Goal: Task Accomplishment & Management: Manage account settings

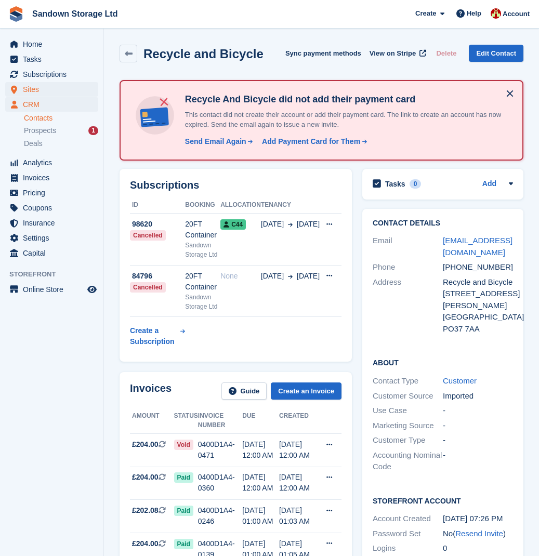
click at [66, 88] on span "Sites" at bounding box center [54, 89] width 62 height 15
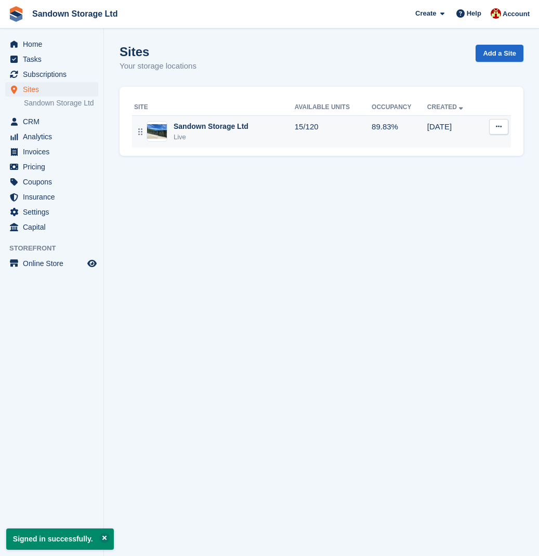
click at [256, 138] on div "Sandown Storage Ltd Live" at bounding box center [214, 131] width 161 height 21
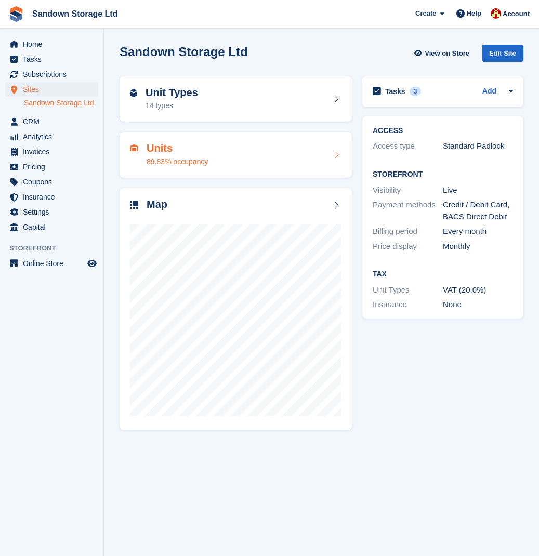
click at [266, 161] on div "Units 89.83% occupancy" at bounding box center [236, 154] width 212 height 25
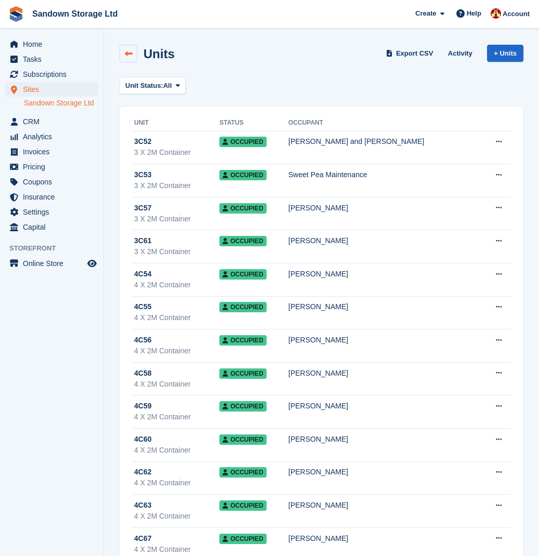
click at [128, 55] on icon at bounding box center [129, 54] width 8 height 8
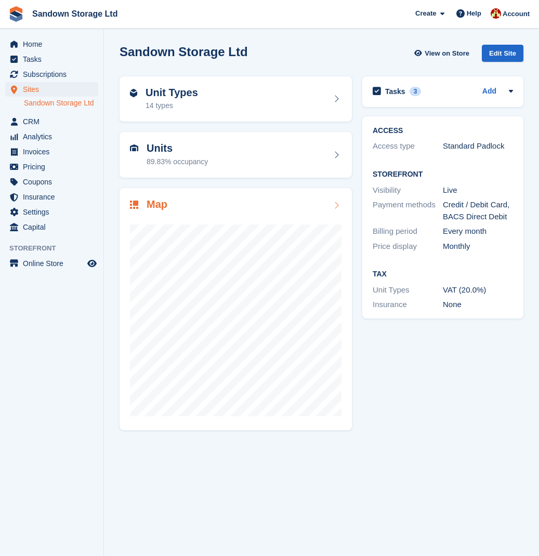
click at [200, 205] on div "Map" at bounding box center [236, 206] width 212 height 14
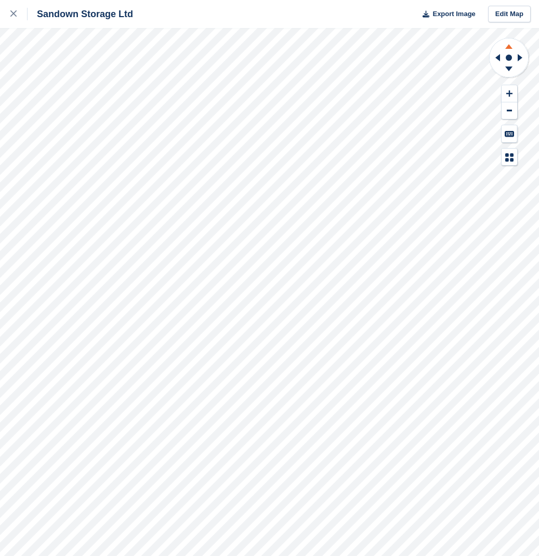
click at [511, 45] on icon at bounding box center [509, 44] width 27 height 13
click at [511, 65] on icon at bounding box center [509, 70] width 27 height 13
click at [508, 90] on icon at bounding box center [510, 93] width 6 height 7
click at [508, 108] on button at bounding box center [510, 110] width 16 height 17
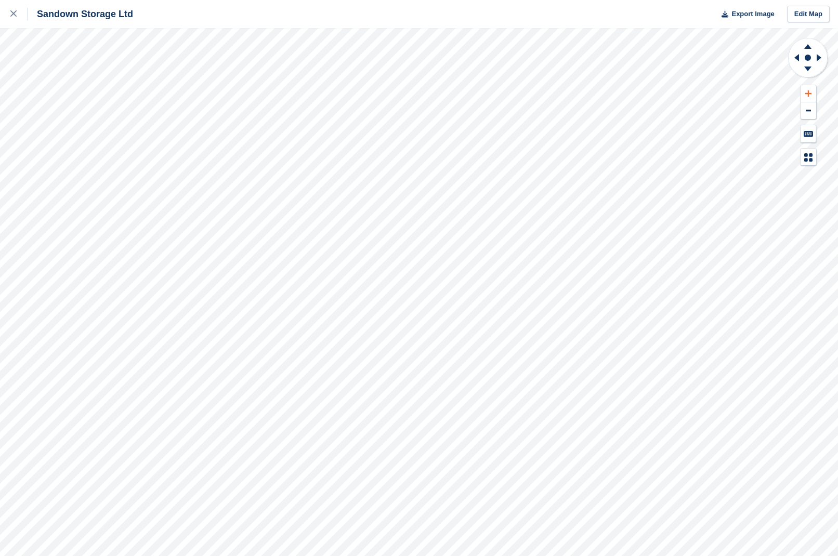
click at [539, 90] on icon at bounding box center [809, 93] width 6 height 7
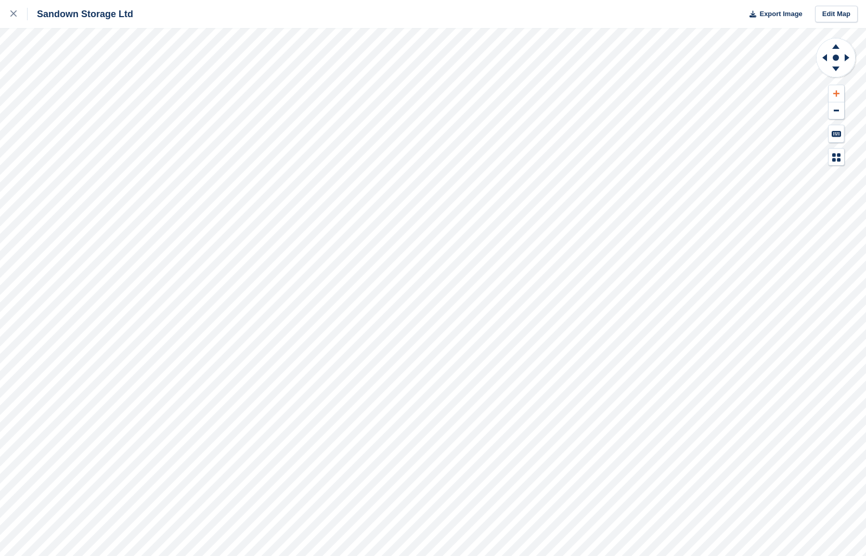
click at [539, 95] on icon at bounding box center [836, 93] width 6 height 7
click at [539, 95] on button at bounding box center [836, 93] width 16 height 17
click at [539, 56] on icon at bounding box center [848, 57] width 13 height 27
click at [539, 59] on icon at bounding box center [824, 57] width 5 height 7
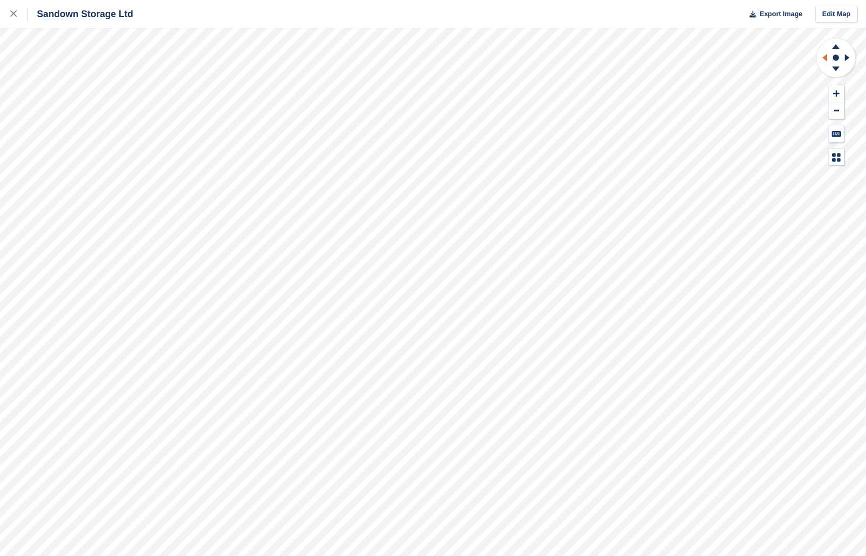
click at [539, 59] on icon at bounding box center [824, 57] width 5 height 7
click at [539, 45] on icon at bounding box center [835, 44] width 27 height 13
click at [539, 46] on icon at bounding box center [835, 44] width 27 height 13
click at [539, 67] on icon at bounding box center [835, 70] width 27 height 13
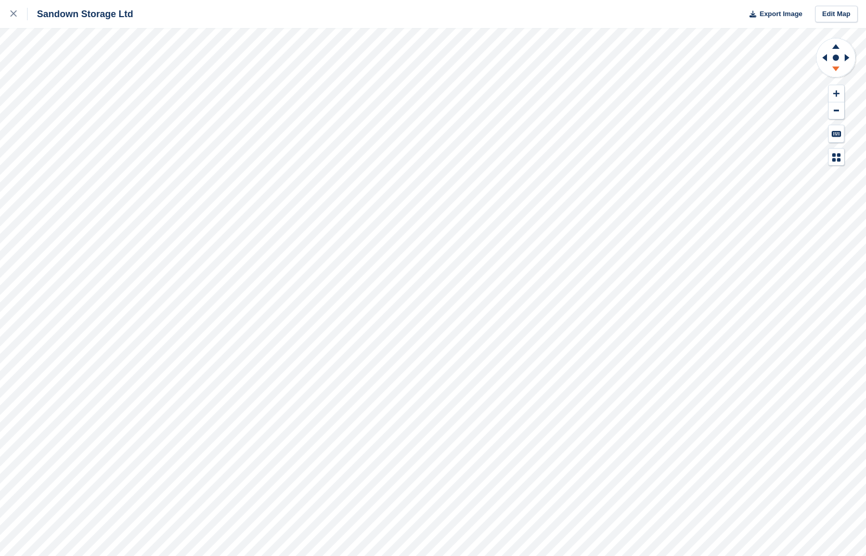
click at [539, 68] on icon at bounding box center [835, 70] width 27 height 13
click at [12, 17] on icon at bounding box center [13, 13] width 6 height 6
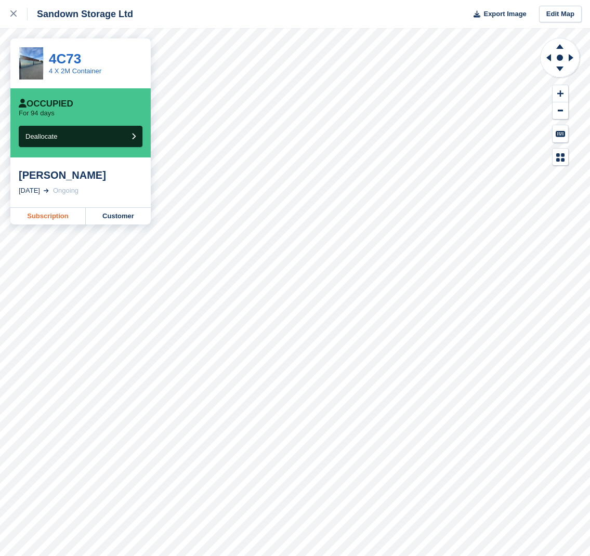
click at [66, 218] on link "Subscription" at bounding box center [47, 216] width 75 height 17
click at [56, 211] on link "Subscription" at bounding box center [47, 216] width 75 height 17
click at [58, 218] on link "Subscription" at bounding box center [47, 216] width 75 height 17
click at [54, 211] on link "Subscription" at bounding box center [47, 216] width 75 height 17
click at [72, 214] on link "Subscription" at bounding box center [47, 216] width 75 height 17
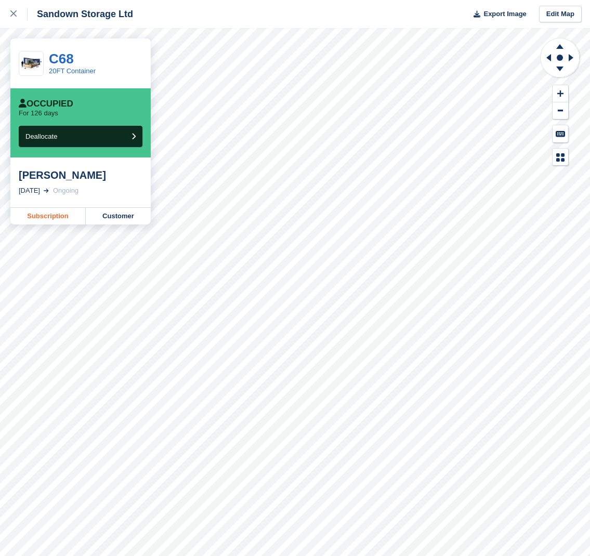
click at [56, 212] on link "Subscription" at bounding box center [47, 216] width 75 height 17
click at [64, 216] on link "Subscription" at bounding box center [47, 216] width 75 height 17
click at [61, 211] on link "Subscription" at bounding box center [47, 216] width 75 height 17
click at [57, 215] on link "Subscription" at bounding box center [47, 216] width 75 height 17
click at [55, 215] on link "Subscription" at bounding box center [47, 216] width 75 height 17
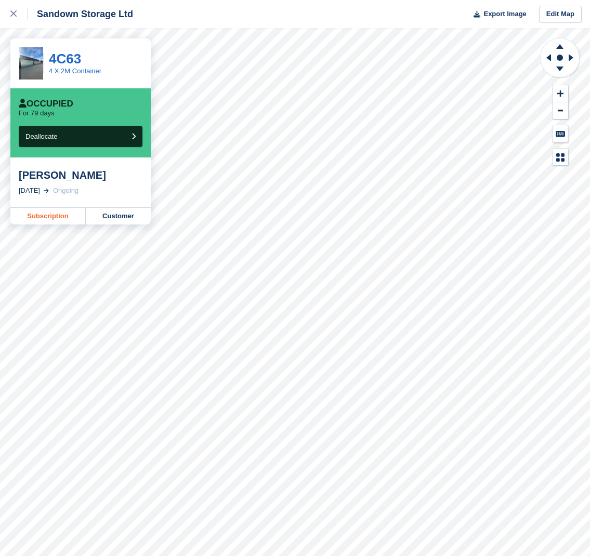
click at [58, 213] on link "Subscription" at bounding box center [47, 216] width 75 height 17
click at [61, 218] on link "Subscription" at bounding box center [47, 216] width 75 height 17
click at [49, 219] on link "Subscription" at bounding box center [47, 216] width 75 height 17
click at [59, 218] on link "Subscription" at bounding box center [47, 216] width 75 height 17
click at [64, 217] on link "Subscription" at bounding box center [47, 216] width 75 height 17
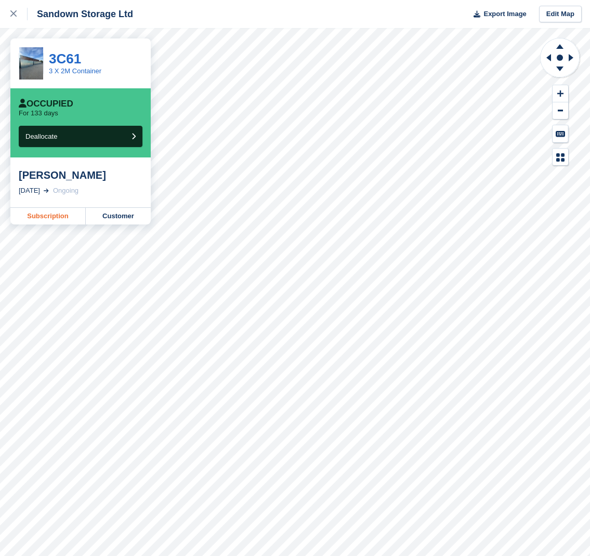
click at [55, 217] on link "Subscription" at bounding box center [47, 216] width 75 height 17
click at [54, 214] on link "Subscription" at bounding box center [47, 216] width 75 height 17
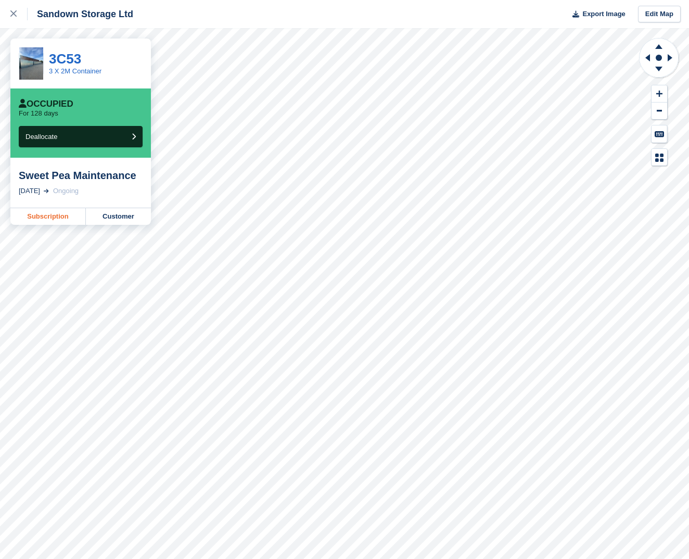
click at [57, 219] on link "Subscription" at bounding box center [47, 216] width 75 height 17
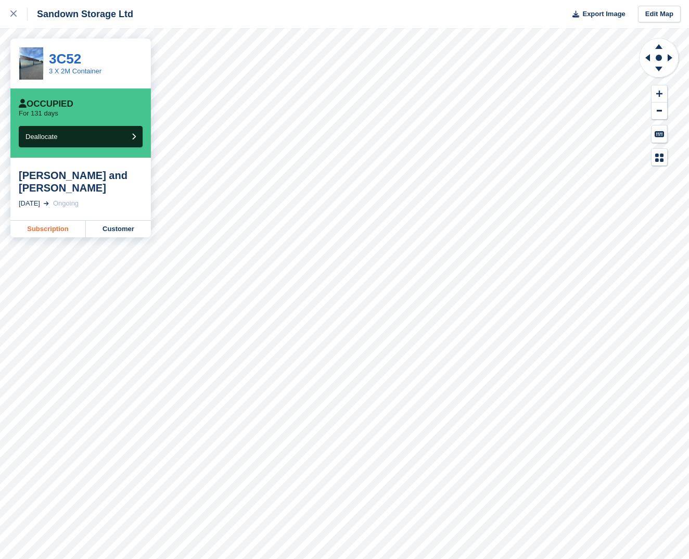
click at [62, 220] on link "Subscription" at bounding box center [47, 228] width 75 height 17
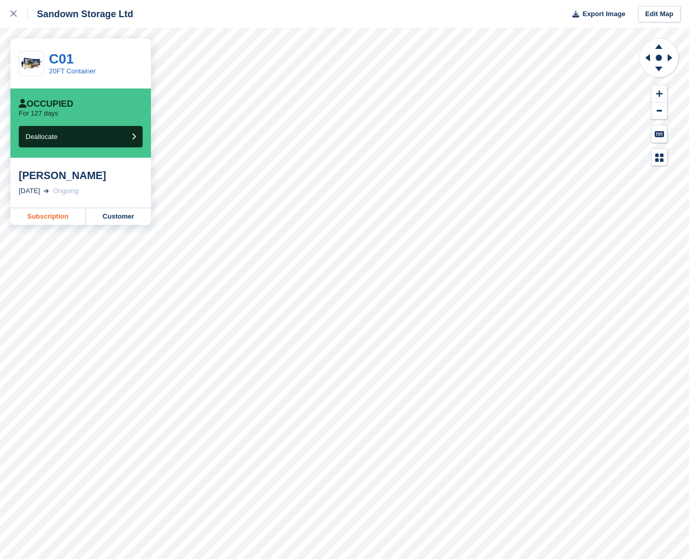
click at [66, 215] on link "Subscription" at bounding box center [47, 216] width 75 height 17
click at [40, 218] on link "Subscription" at bounding box center [47, 216] width 75 height 17
click at [59, 214] on link "Subscription" at bounding box center [47, 216] width 75 height 17
click at [62, 222] on link "Subscription" at bounding box center [47, 216] width 75 height 17
click at [67, 219] on link "Subscription" at bounding box center [47, 216] width 75 height 17
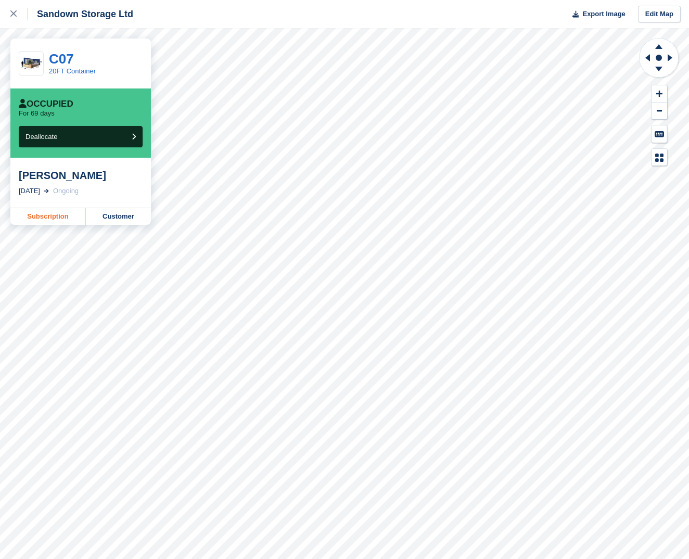
click at [51, 222] on link "Subscription" at bounding box center [47, 216] width 75 height 17
click at [55, 217] on link "Subscription" at bounding box center [47, 216] width 75 height 17
click at [59, 220] on link "Subscription" at bounding box center [47, 216] width 75 height 17
click at [63, 217] on link "Subscription" at bounding box center [47, 216] width 75 height 17
click at [56, 226] on link "Subscription" at bounding box center [47, 228] width 75 height 17
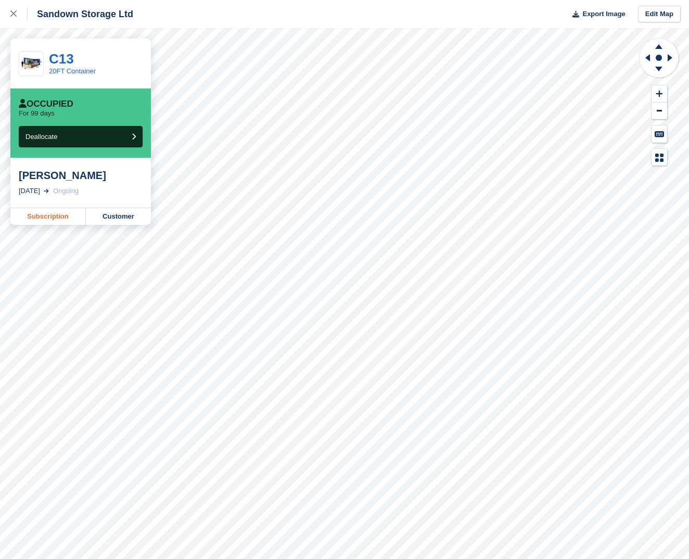
click at [56, 218] on link "Subscription" at bounding box center [47, 216] width 75 height 17
click at [56, 215] on link "Subscription" at bounding box center [47, 216] width 75 height 17
click at [48, 216] on link "Subscription" at bounding box center [47, 216] width 75 height 17
click at [53, 219] on link "Subscription" at bounding box center [47, 216] width 75 height 17
click at [63, 222] on link "Subscription" at bounding box center [47, 216] width 75 height 17
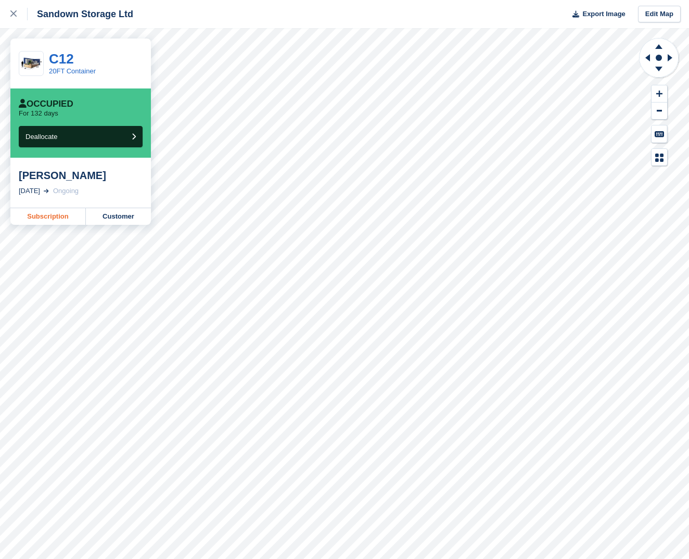
click at [57, 217] on link "Subscription" at bounding box center [47, 216] width 75 height 17
click at [50, 223] on link "Subscription" at bounding box center [47, 216] width 75 height 17
click at [46, 216] on link "Subscription" at bounding box center [47, 216] width 75 height 17
click at [70, 217] on link "Subscription" at bounding box center [47, 216] width 75 height 17
click at [57, 215] on link "Subscription" at bounding box center [47, 216] width 75 height 17
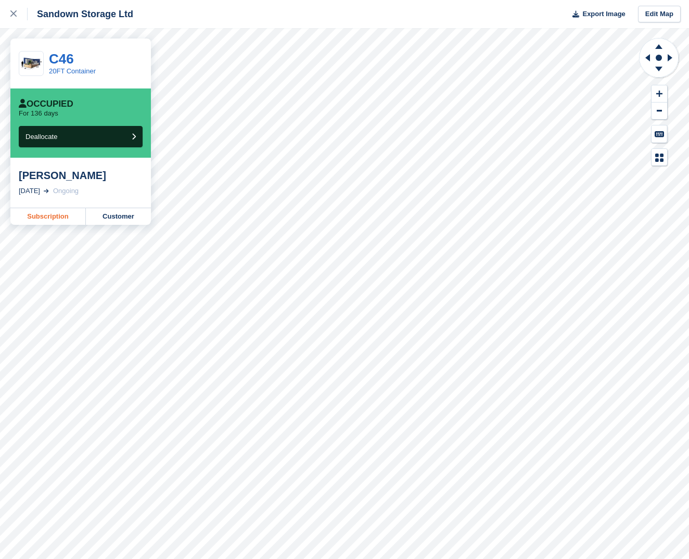
click at [51, 218] on link "Subscription" at bounding box center [47, 216] width 75 height 17
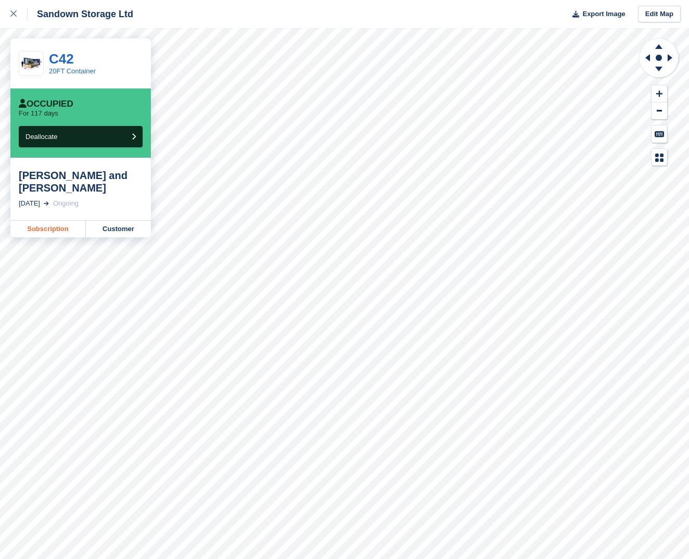
click at [68, 222] on link "Subscription" at bounding box center [47, 228] width 75 height 17
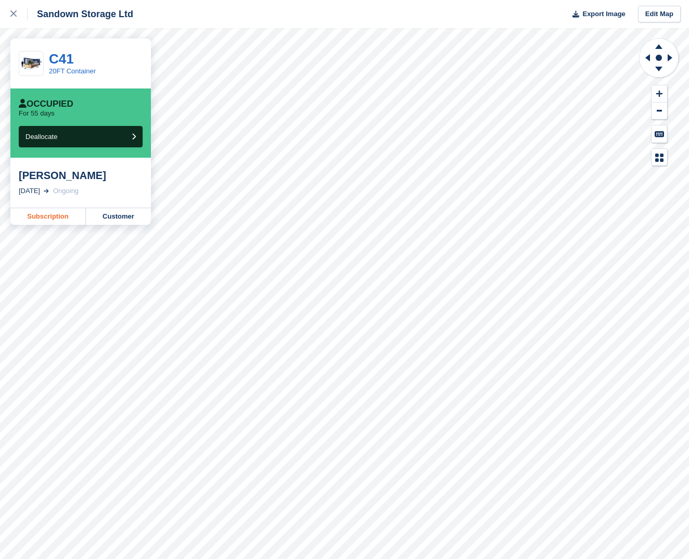
click at [49, 218] on link "Subscription" at bounding box center [47, 216] width 75 height 17
click at [47, 218] on link "Subscription" at bounding box center [47, 216] width 75 height 17
click at [67, 217] on link "Subscription" at bounding box center [47, 216] width 75 height 17
click at [60, 215] on link "Subscription" at bounding box center [47, 216] width 75 height 17
click at [53, 216] on link "Subscription" at bounding box center [47, 216] width 75 height 17
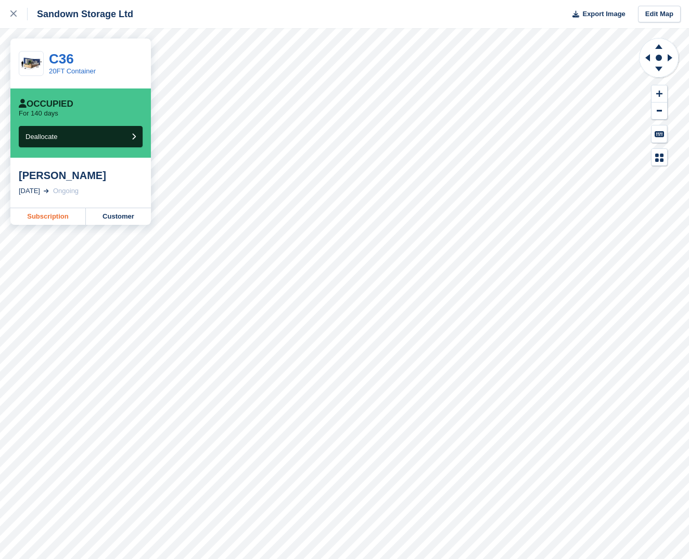
click at [56, 217] on link "Subscription" at bounding box center [47, 216] width 75 height 17
click at [46, 220] on link "Subscription" at bounding box center [47, 216] width 75 height 17
click at [58, 219] on link "Subscription" at bounding box center [47, 216] width 75 height 17
click at [49, 218] on link "Subscription" at bounding box center [47, 216] width 75 height 17
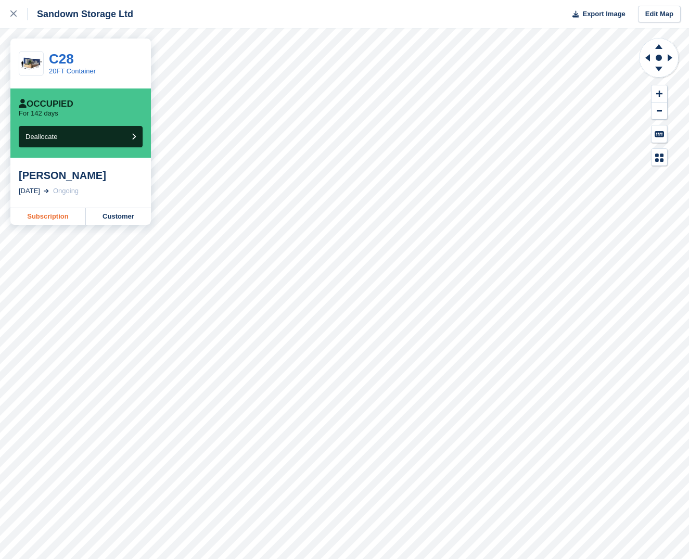
click at [57, 220] on link "Subscription" at bounding box center [47, 216] width 75 height 17
click at [48, 220] on link "Subscription" at bounding box center [47, 216] width 75 height 17
click at [32, 215] on link "Subscription" at bounding box center [47, 216] width 75 height 17
click at [63, 219] on link "Subscription" at bounding box center [47, 216] width 75 height 17
click at [57, 218] on link "Subscription" at bounding box center [47, 216] width 75 height 17
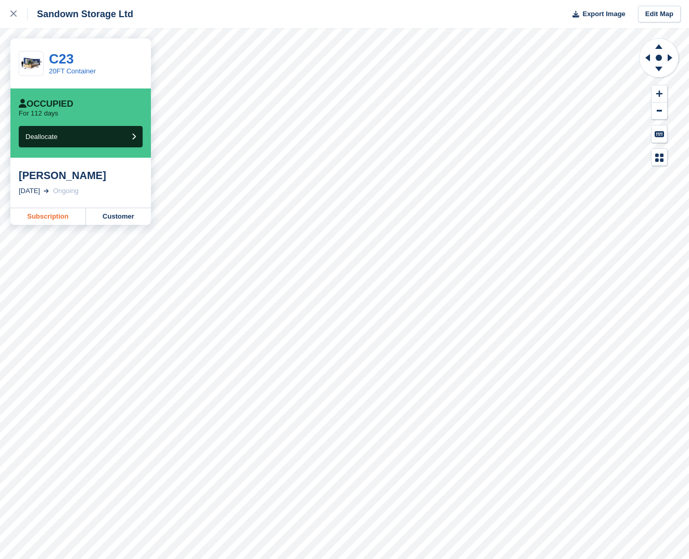
click at [66, 218] on link "Subscription" at bounding box center [47, 216] width 75 height 17
click at [44, 222] on link "Subscription" at bounding box center [47, 216] width 75 height 17
click at [43, 215] on link "Subscription" at bounding box center [47, 216] width 75 height 17
click at [64, 216] on link "Subscription" at bounding box center [47, 216] width 75 height 17
click at [53, 214] on link "Subscription" at bounding box center [47, 216] width 75 height 17
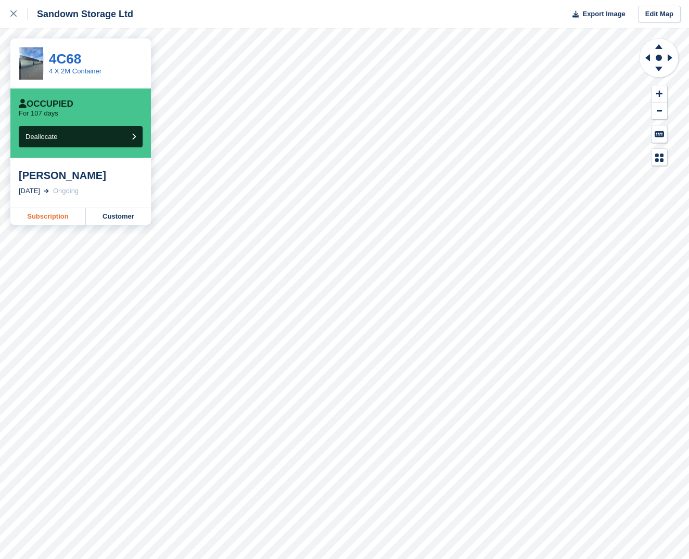
click at [45, 221] on link "Subscription" at bounding box center [47, 216] width 75 height 17
click at [61, 218] on link "Subscription" at bounding box center [47, 216] width 75 height 17
click at [50, 216] on link "Subscription" at bounding box center [47, 216] width 75 height 17
click at [59, 214] on link "Subscription" at bounding box center [47, 216] width 75 height 17
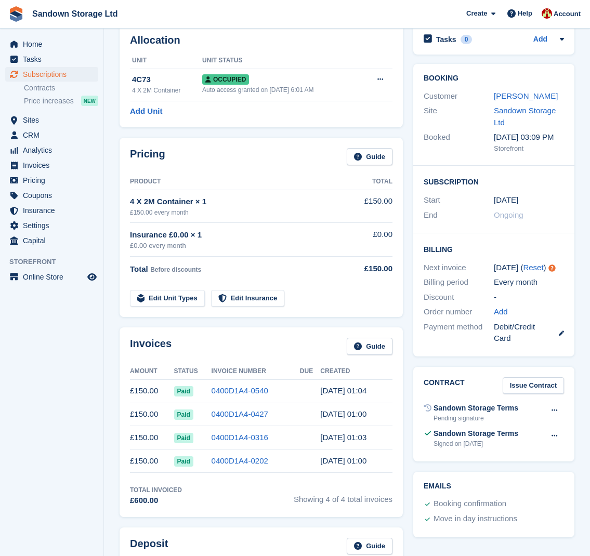
scroll to position [54, 0]
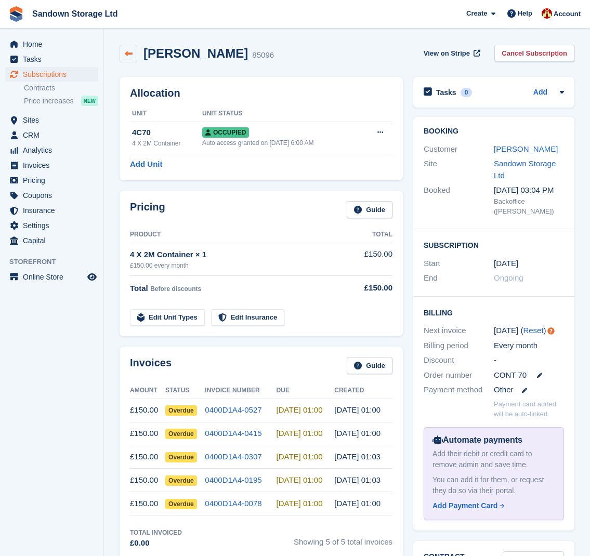
click at [132, 56] on icon at bounding box center [129, 54] width 8 height 8
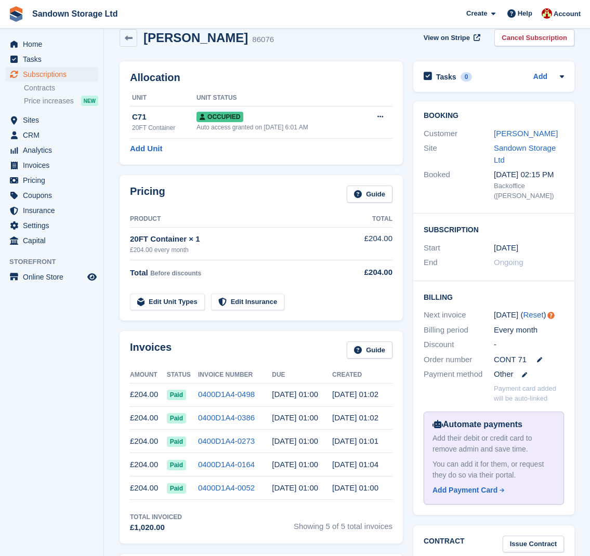
scroll to position [16, 0]
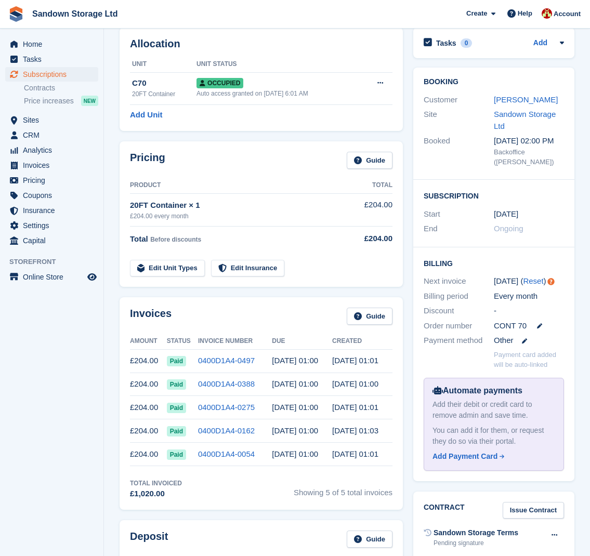
scroll to position [50, 0]
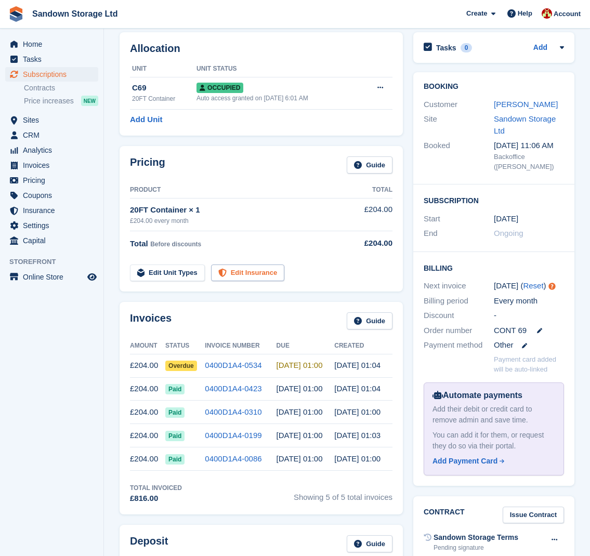
scroll to position [42, 0]
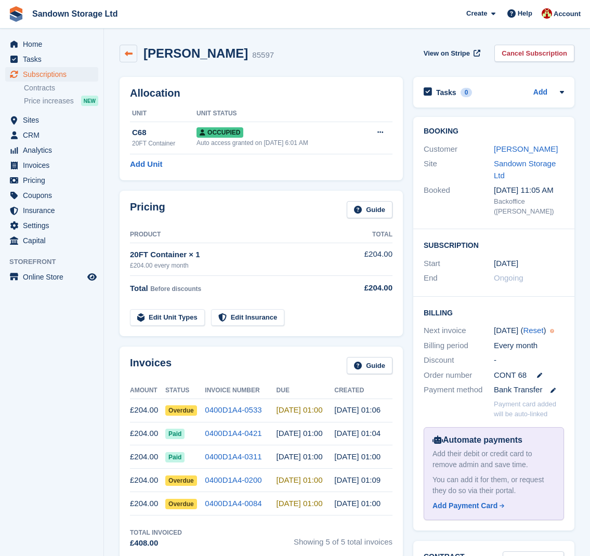
click at [133, 59] on link at bounding box center [129, 54] width 18 height 18
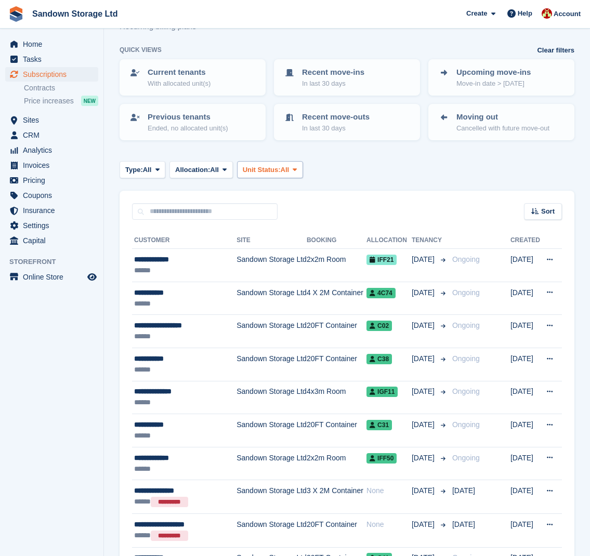
scroll to position [39, 0]
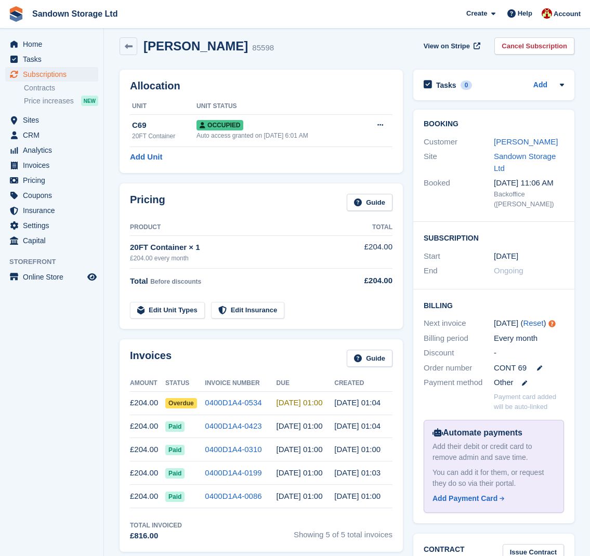
scroll to position [27, 0]
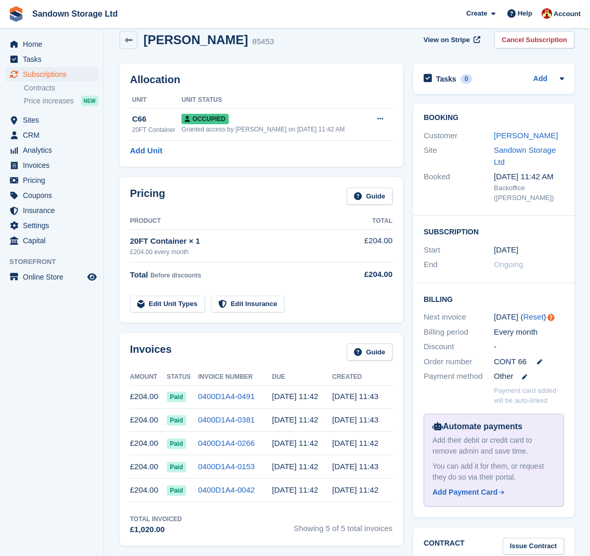
scroll to position [48, 0]
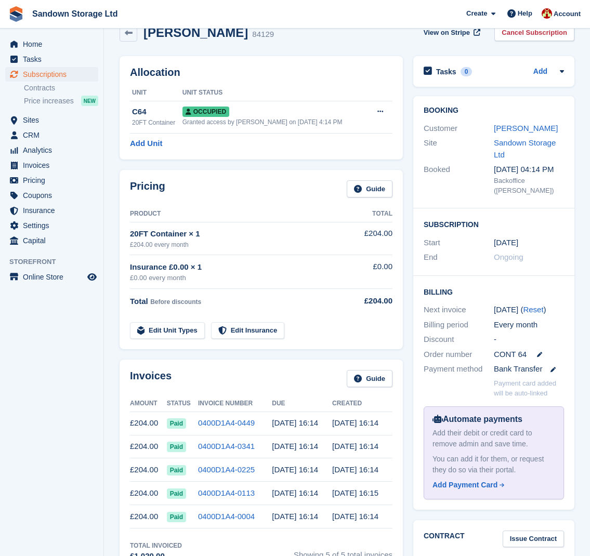
scroll to position [24, 0]
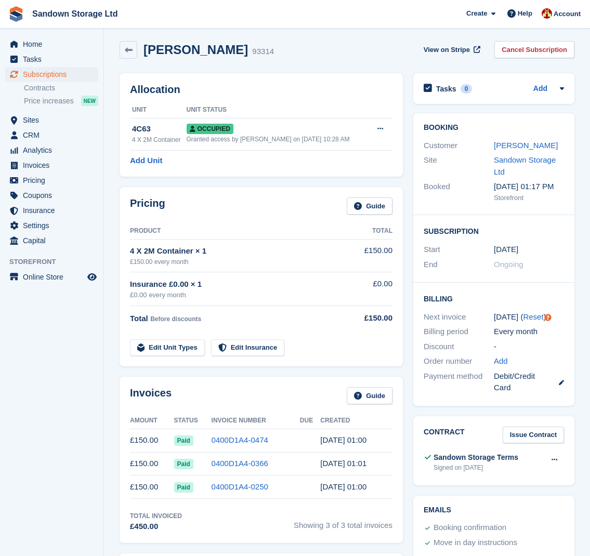
scroll to position [1, 0]
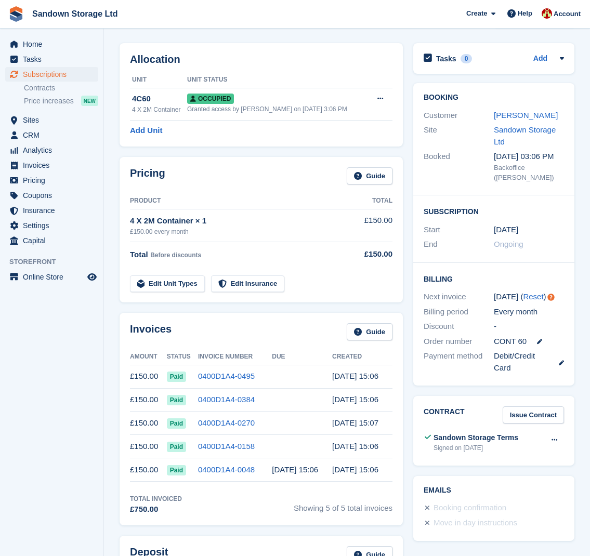
scroll to position [36, 0]
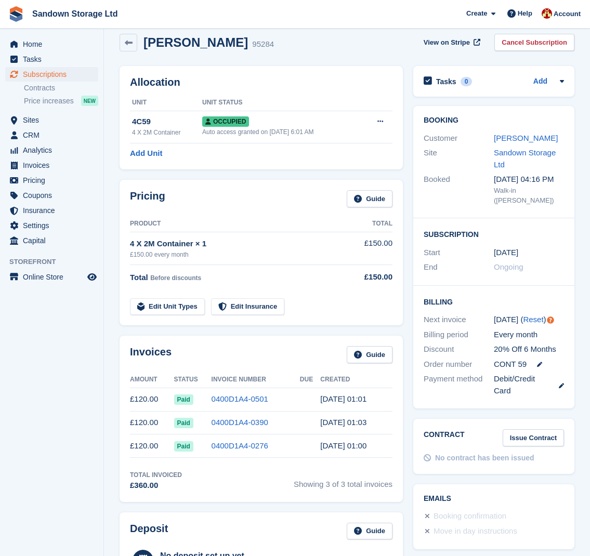
scroll to position [10, 0]
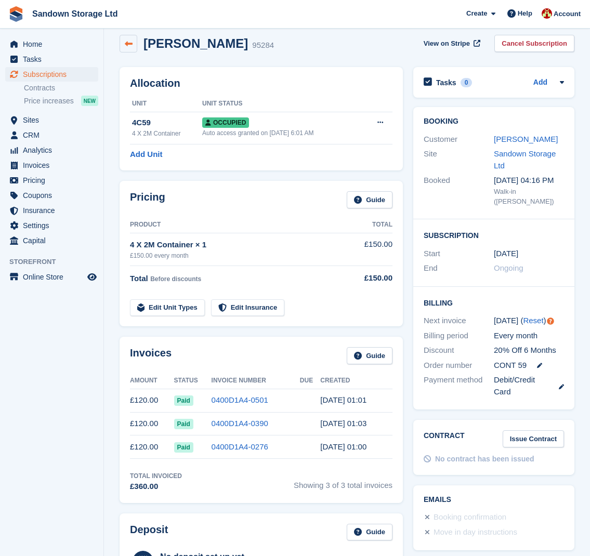
click at [129, 42] on icon at bounding box center [129, 44] width 8 height 8
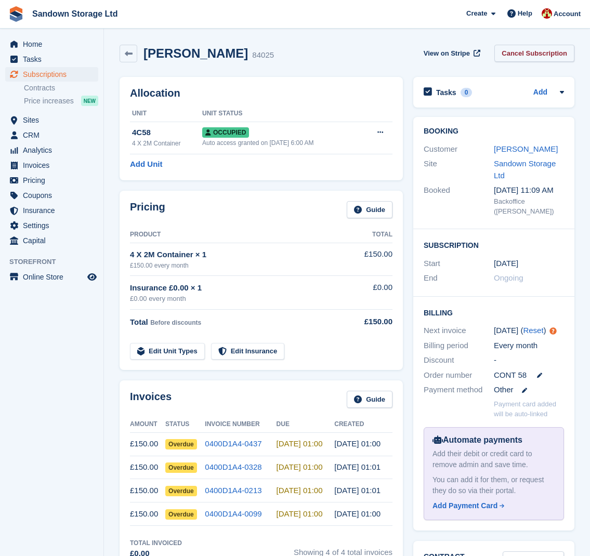
click at [528, 53] on link "Cancel Subscription" at bounding box center [535, 53] width 80 height 17
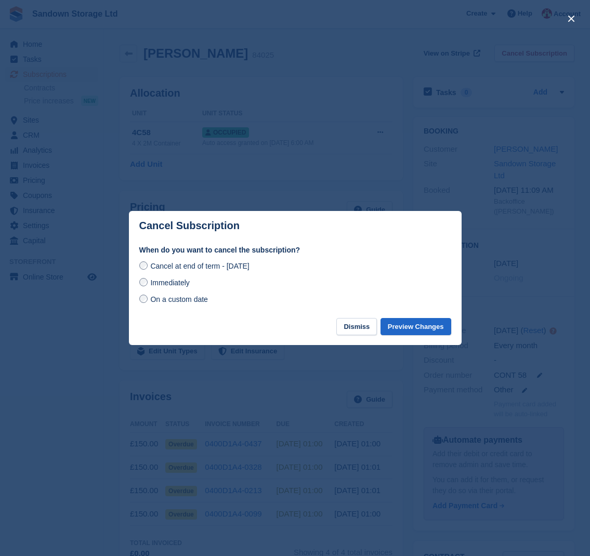
click at [170, 282] on span "Immediately" at bounding box center [169, 283] width 39 height 8
click at [429, 328] on button "Preview Changes" at bounding box center [416, 326] width 71 height 17
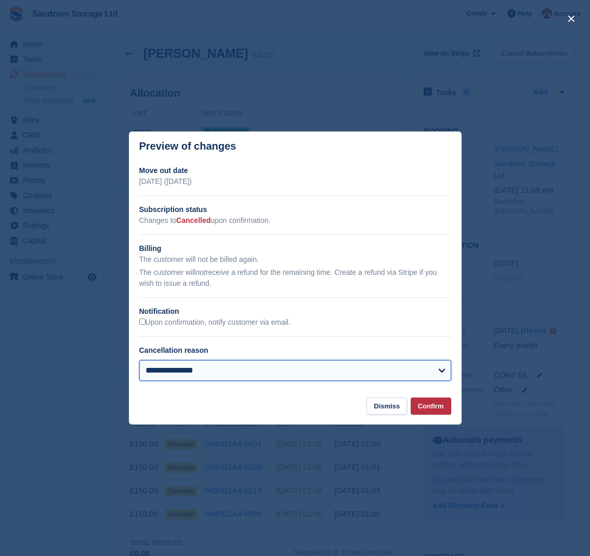
select select
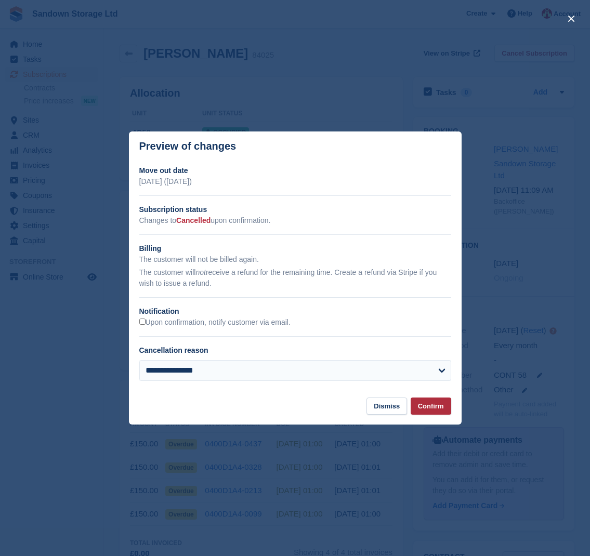
click at [438, 408] on button "Confirm" at bounding box center [431, 406] width 41 height 17
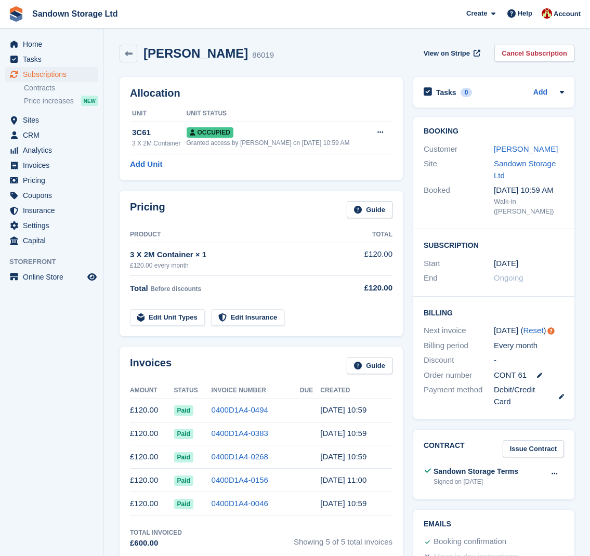
scroll to position [22, 0]
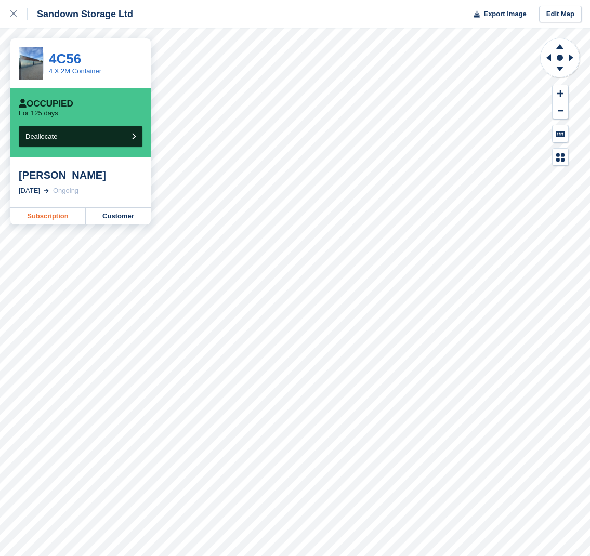
click at [60, 214] on link "Subscription" at bounding box center [47, 216] width 75 height 17
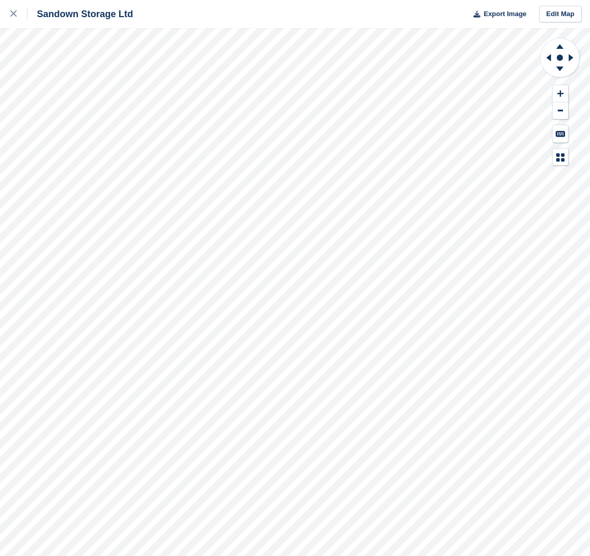
click at [93, 207] on div "Sandown Storage Ltd Export Image Edit Map" at bounding box center [295, 278] width 590 height 556
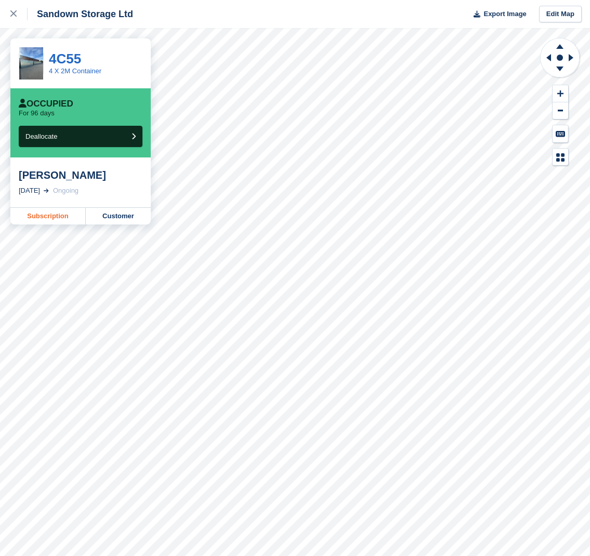
click at [69, 217] on link "Subscription" at bounding box center [47, 216] width 75 height 17
click at [61, 215] on link "Subscription" at bounding box center [47, 216] width 75 height 17
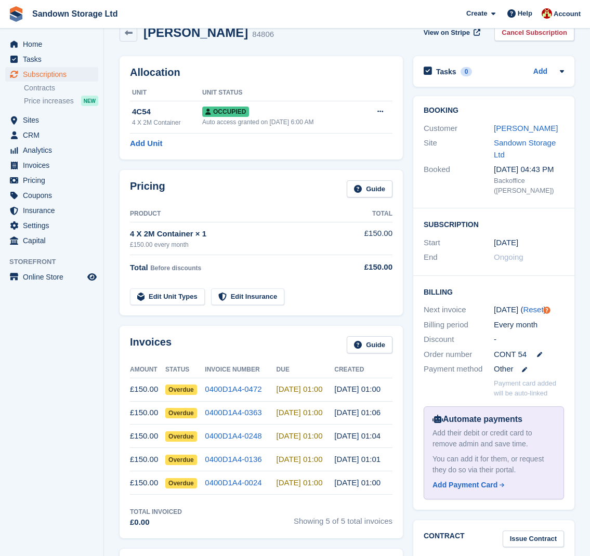
scroll to position [20, 0]
click at [130, 36] on icon at bounding box center [129, 34] width 8 height 8
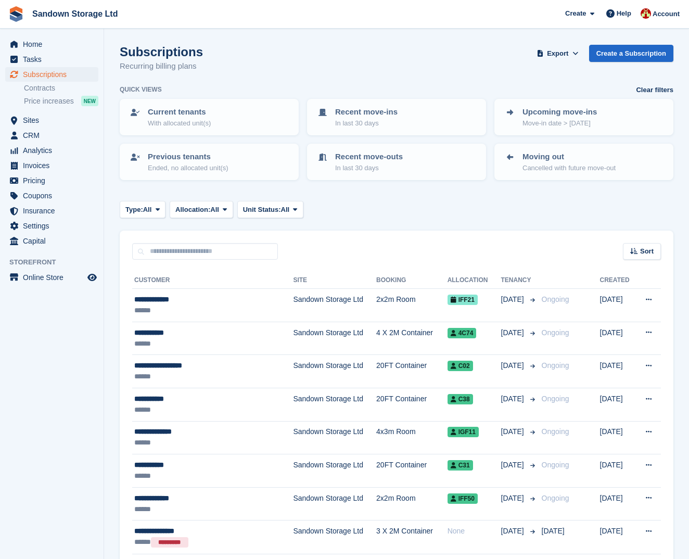
scroll to position [20, 0]
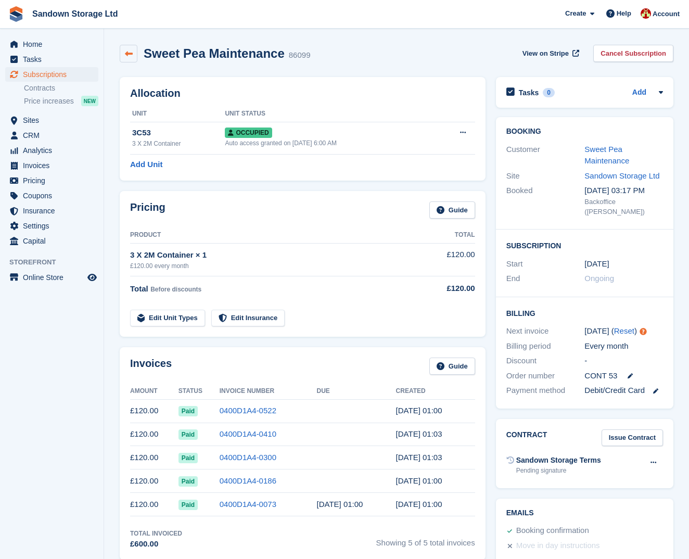
click at [129, 56] on icon at bounding box center [129, 54] width 8 height 8
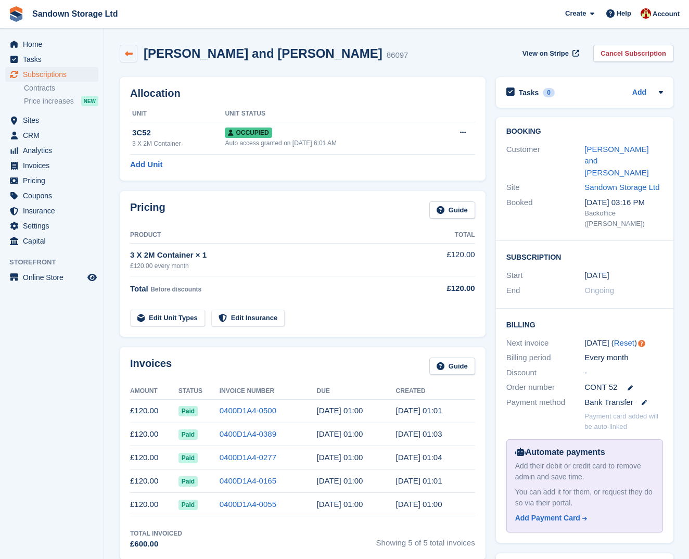
click at [133, 53] on link at bounding box center [129, 54] width 18 height 18
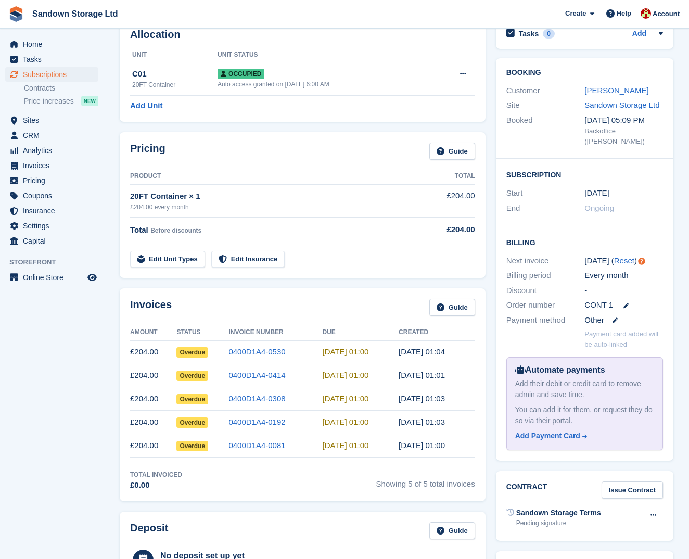
scroll to position [59, 0]
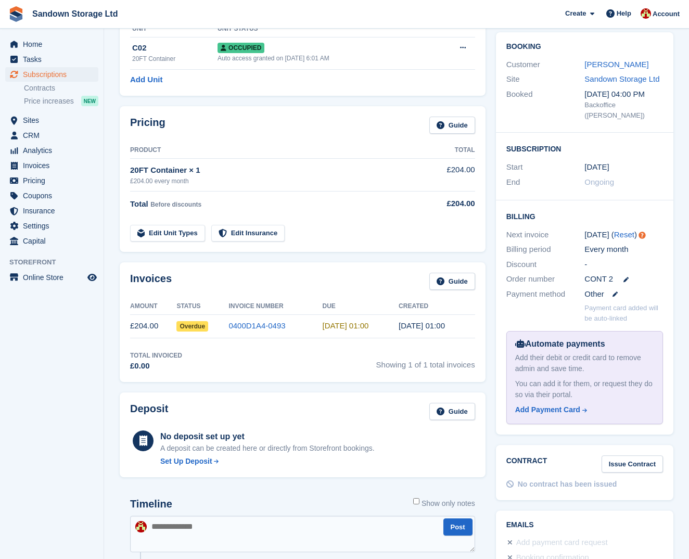
scroll to position [79, 0]
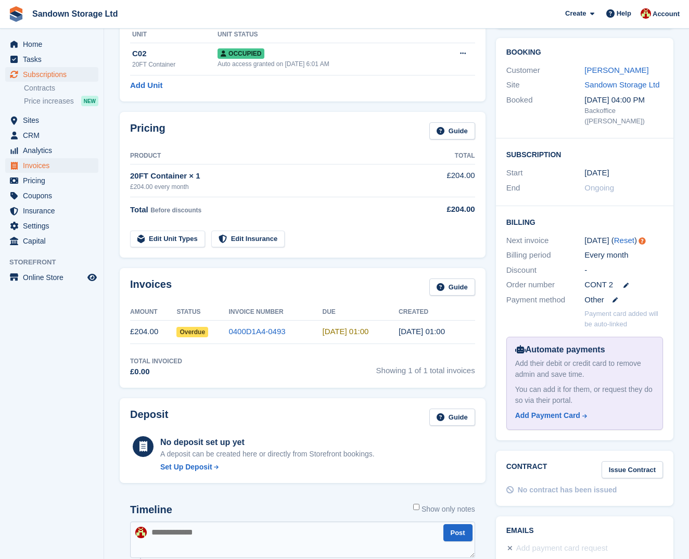
click at [41, 165] on span "Invoices" at bounding box center [54, 165] width 62 height 15
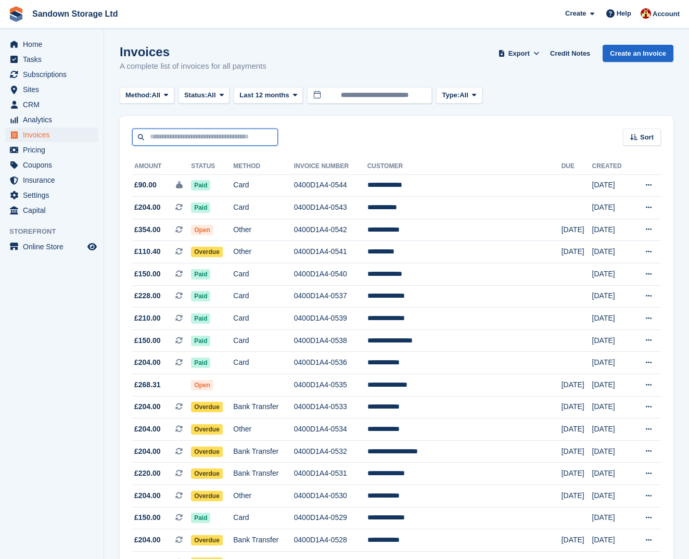
click at [195, 134] on input "text" at bounding box center [205, 136] width 146 height 17
type input "********"
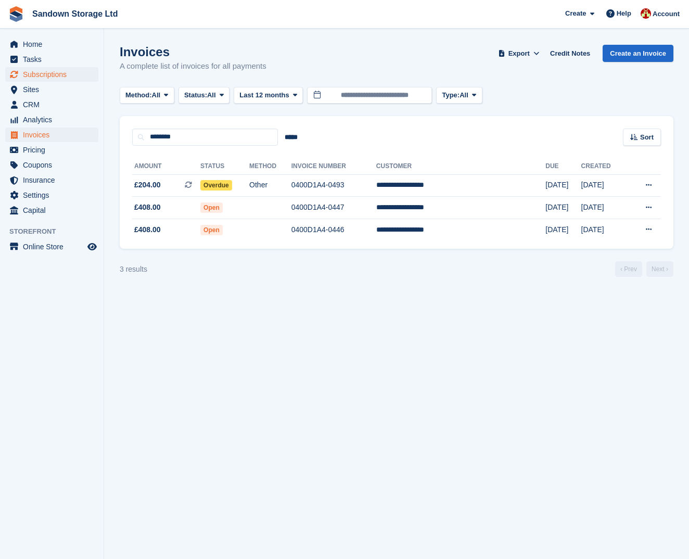
click at [68, 73] on span "Subscriptions" at bounding box center [54, 74] width 62 height 15
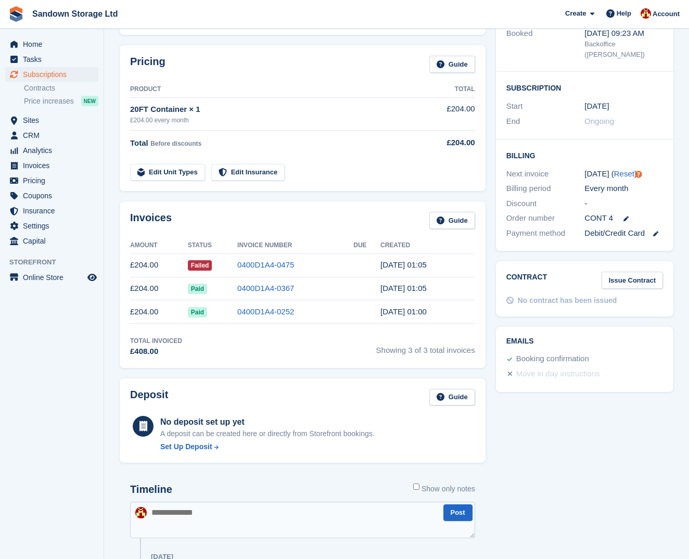
scroll to position [145, 0]
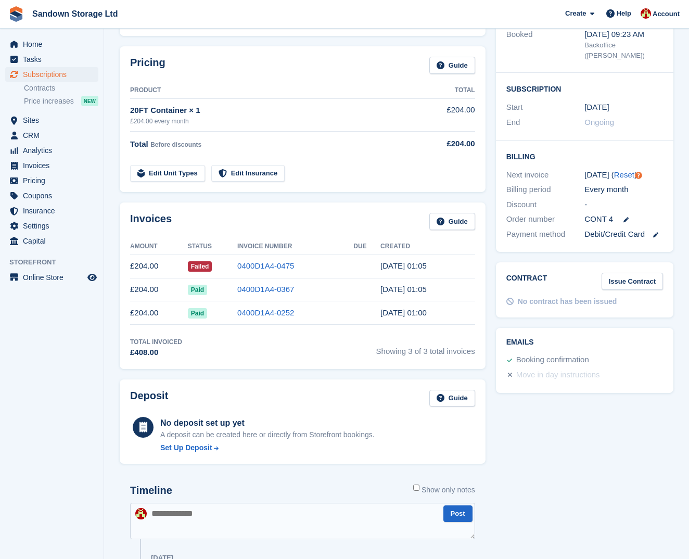
drag, startPoint x: 194, startPoint y: 265, endPoint x: 220, endPoint y: 264, distance: 26.0
click at [220, 264] on td "Failed" at bounding box center [212, 265] width 49 height 23
drag, startPoint x: 220, startPoint y: 265, endPoint x: 201, endPoint y: 274, distance: 21.2
click at [203, 275] on td "Failed" at bounding box center [212, 265] width 49 height 23
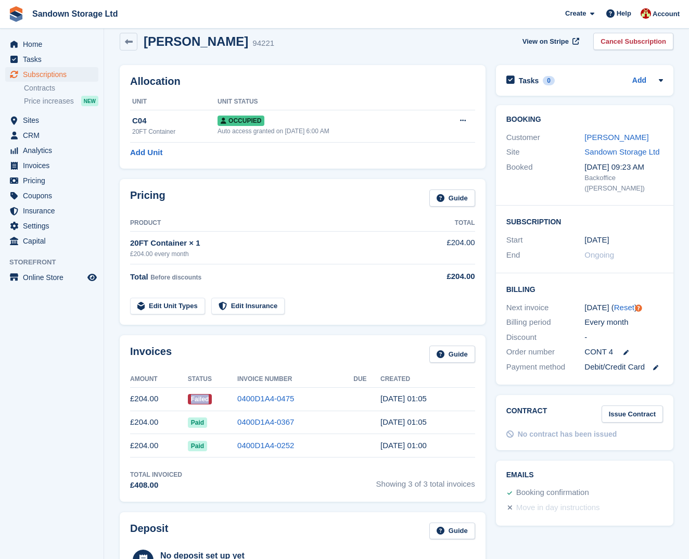
scroll to position [9, 0]
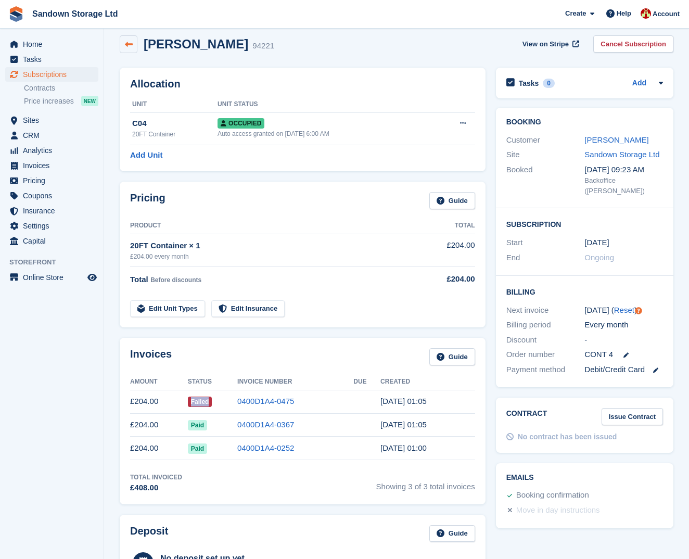
click at [134, 43] on link at bounding box center [129, 44] width 18 height 18
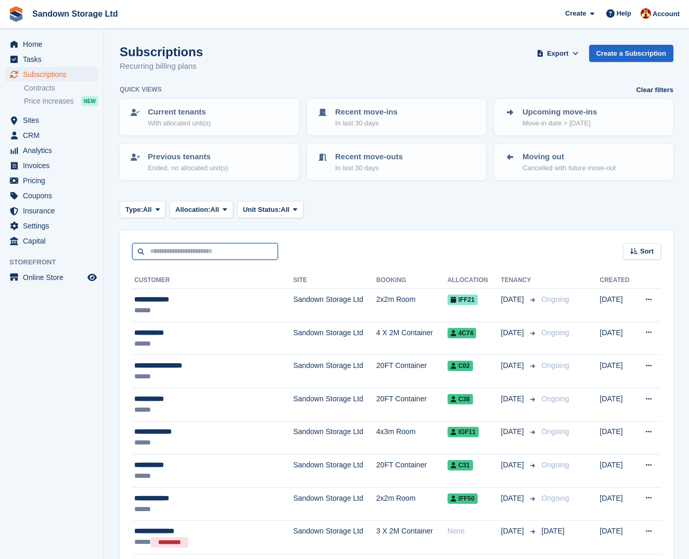
click at [185, 248] on input "text" at bounding box center [205, 251] width 146 height 17
type input "****"
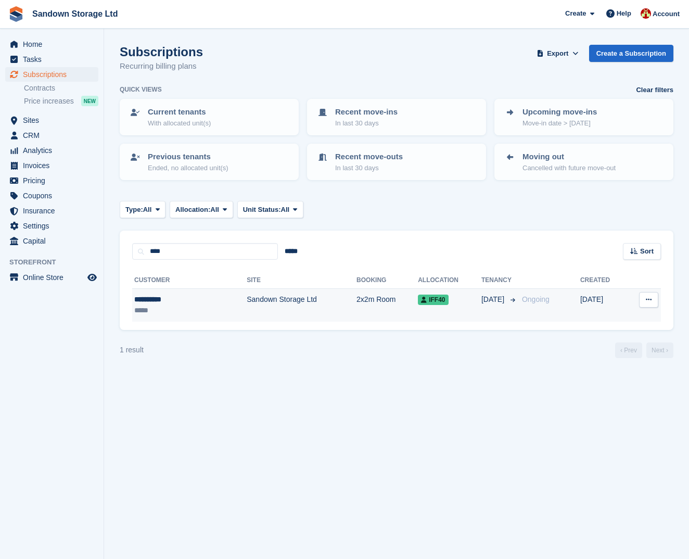
click at [295, 305] on td "Sandown Storage Ltd" at bounding box center [301, 305] width 110 height 33
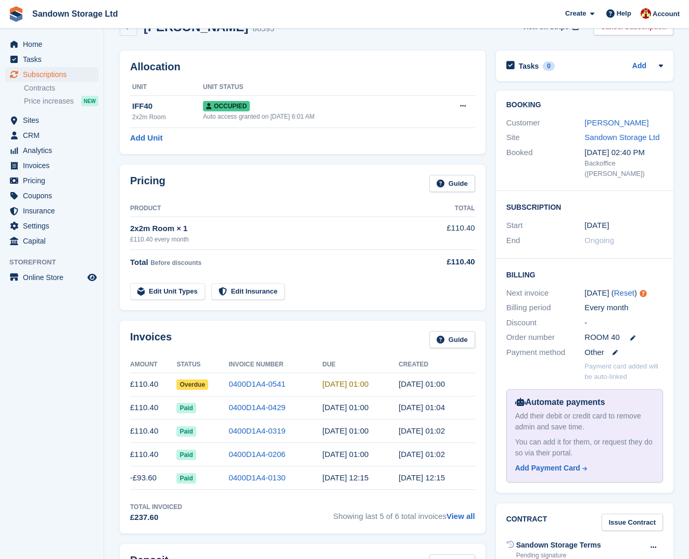
scroll to position [29, 0]
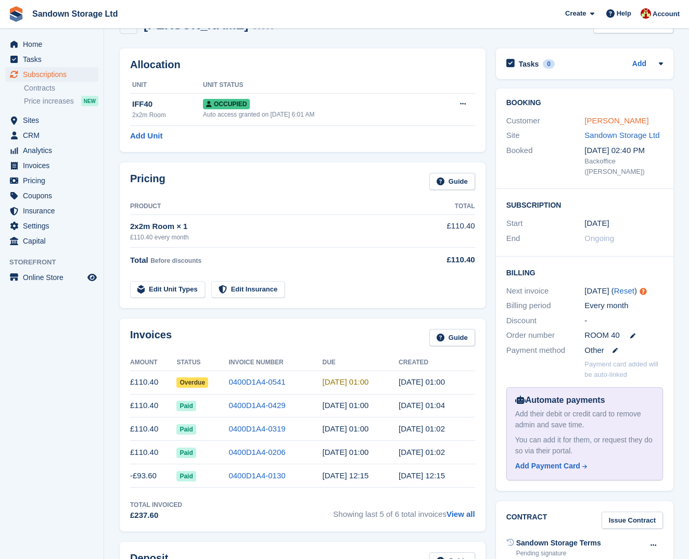
click at [597, 120] on link "[PERSON_NAME]" at bounding box center [616, 120] width 64 height 9
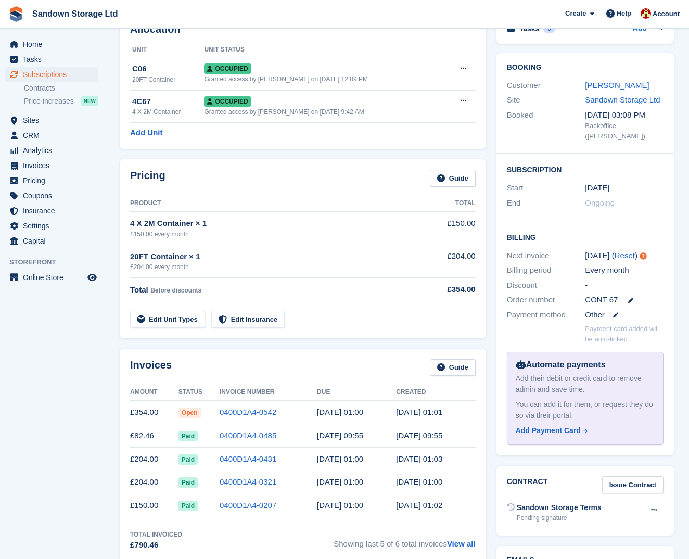
scroll to position [80, 0]
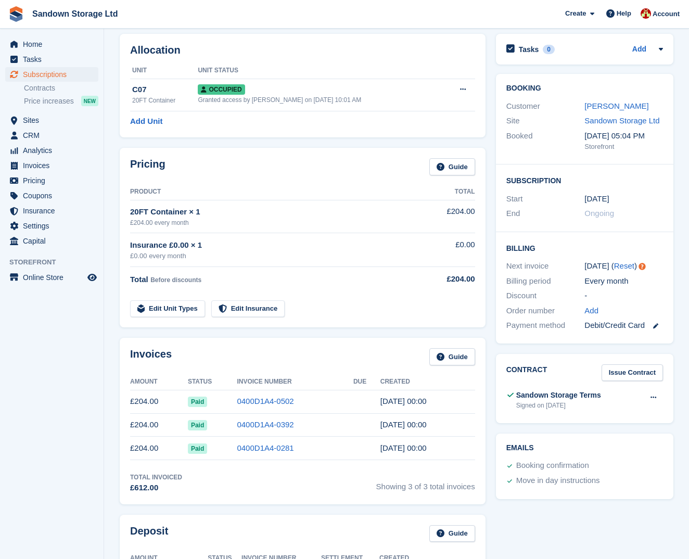
scroll to position [40, 0]
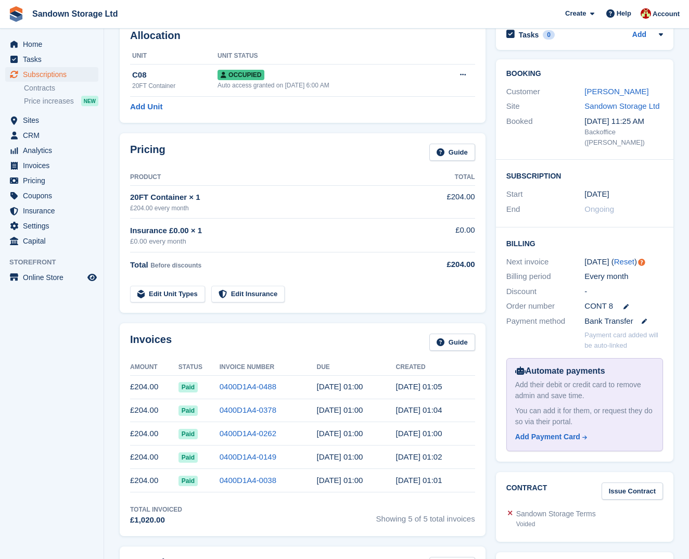
scroll to position [59, 0]
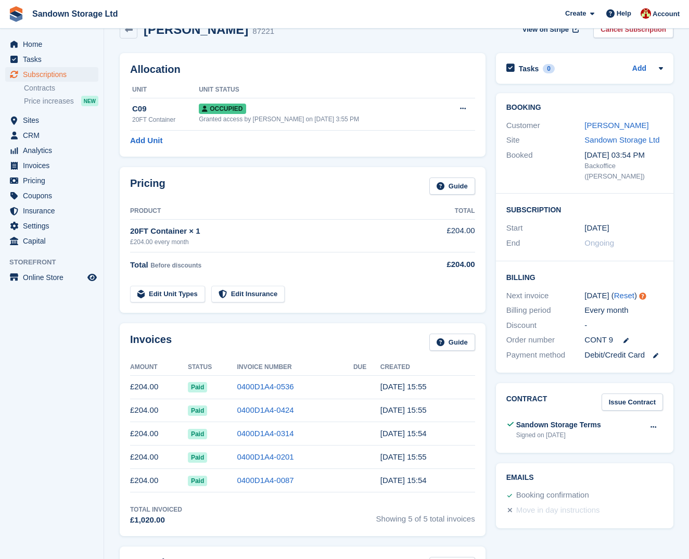
scroll to position [26, 0]
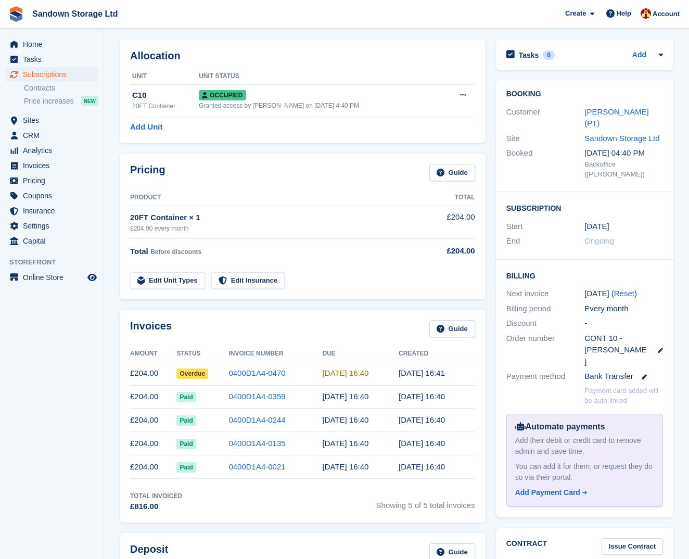
scroll to position [35, 0]
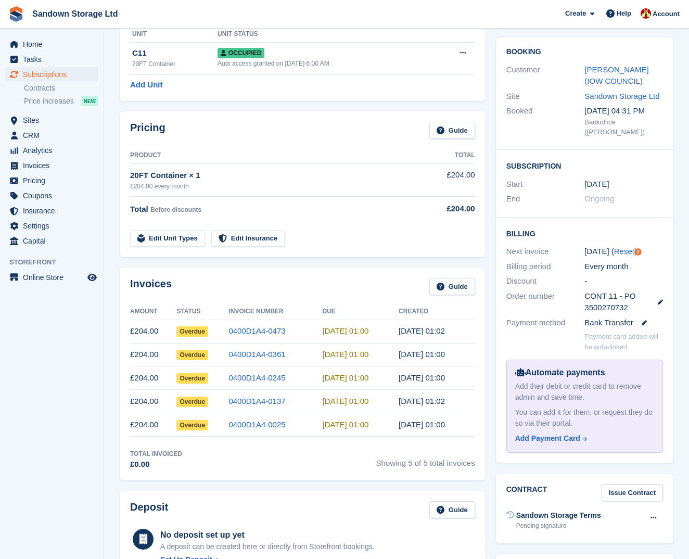
scroll to position [79, 0]
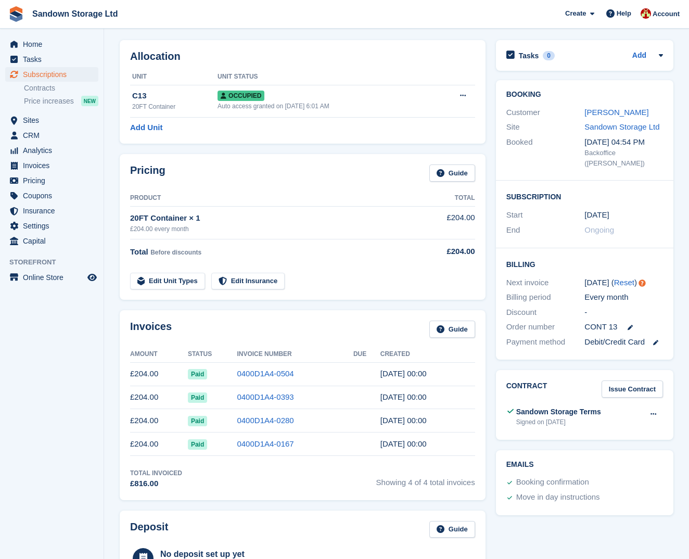
scroll to position [33, 0]
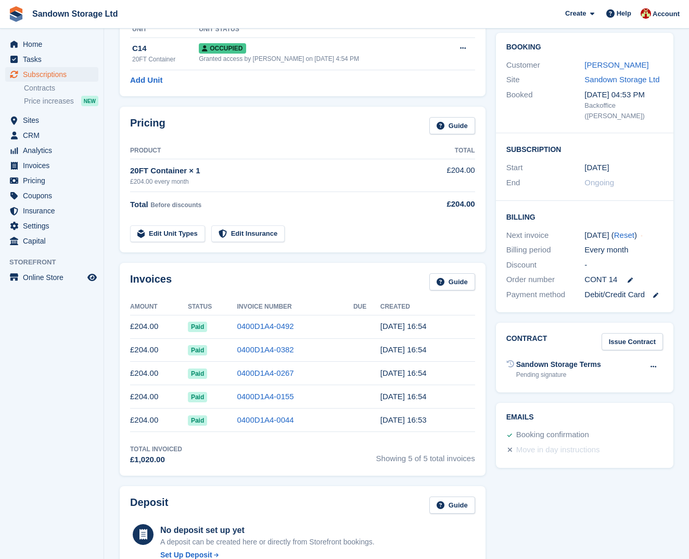
scroll to position [83, 0]
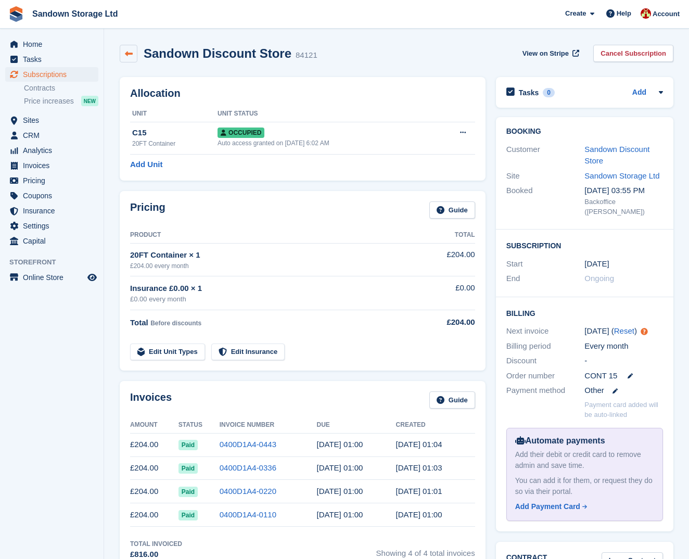
click at [131, 50] on icon at bounding box center [129, 54] width 8 height 8
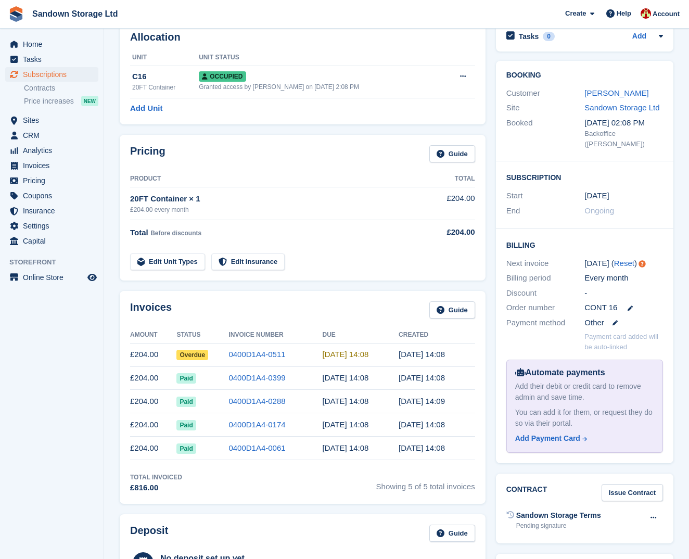
scroll to position [49, 0]
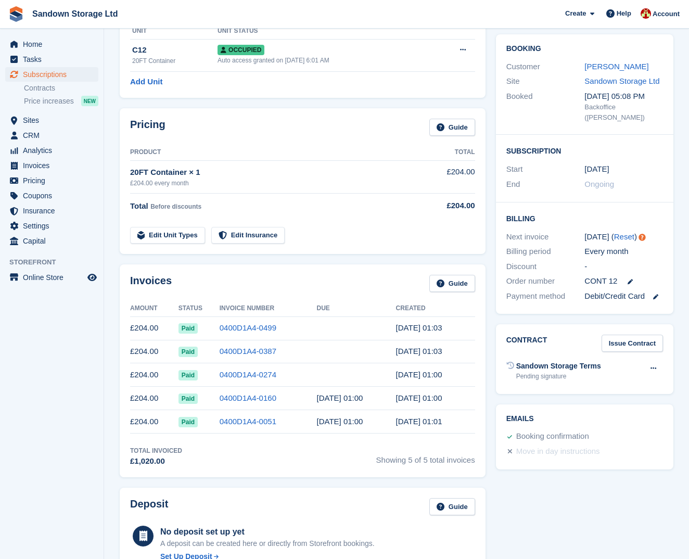
scroll to position [84, 0]
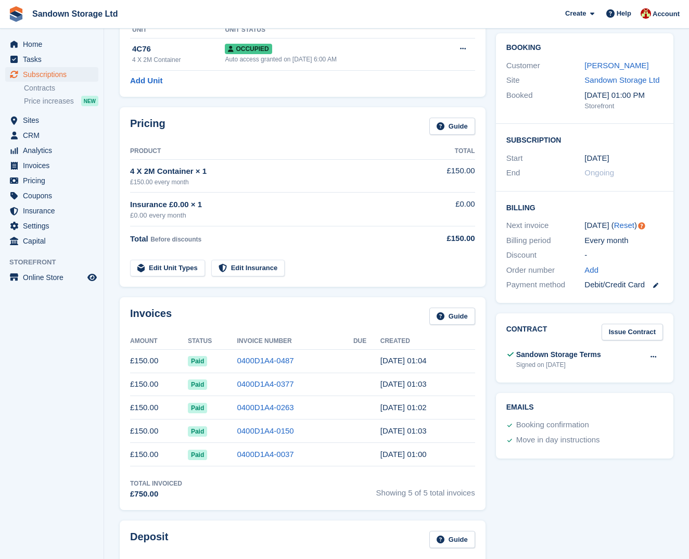
scroll to position [84, 0]
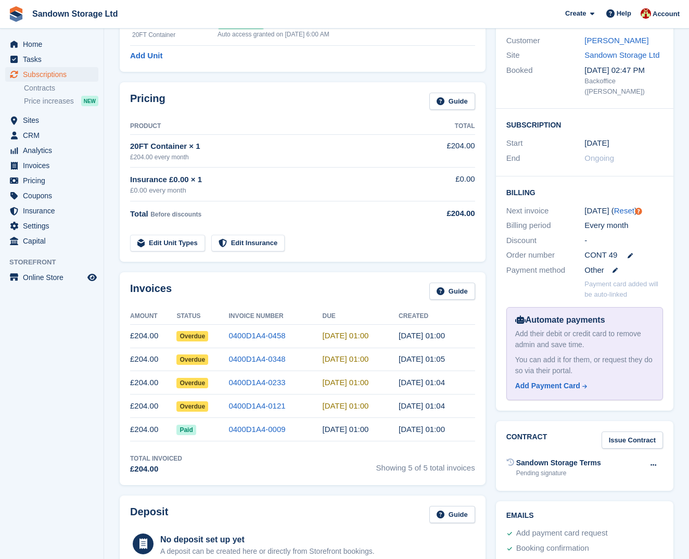
scroll to position [109, 0]
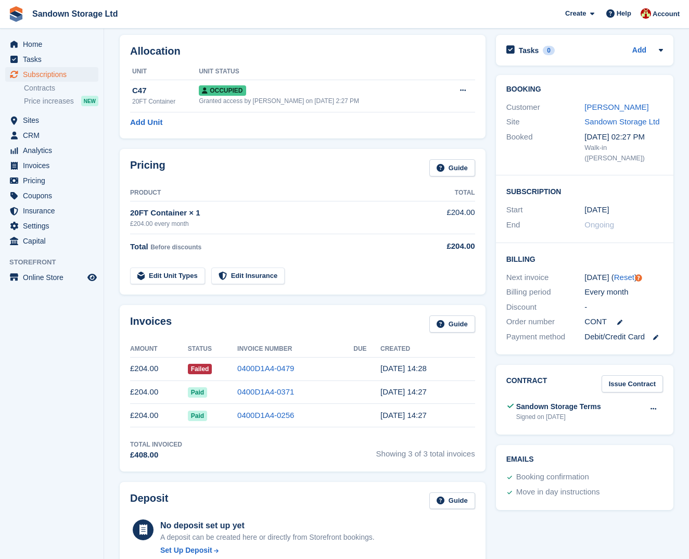
scroll to position [44, 0]
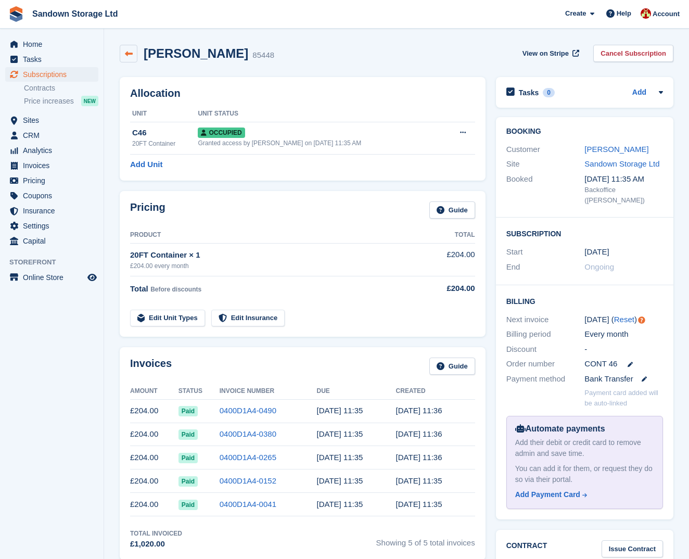
click at [127, 58] on link at bounding box center [129, 54] width 18 height 18
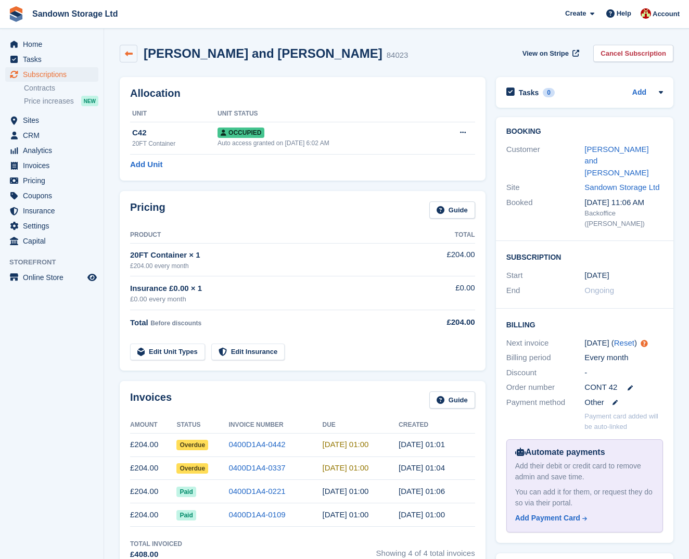
click at [130, 54] on icon at bounding box center [129, 54] width 8 height 8
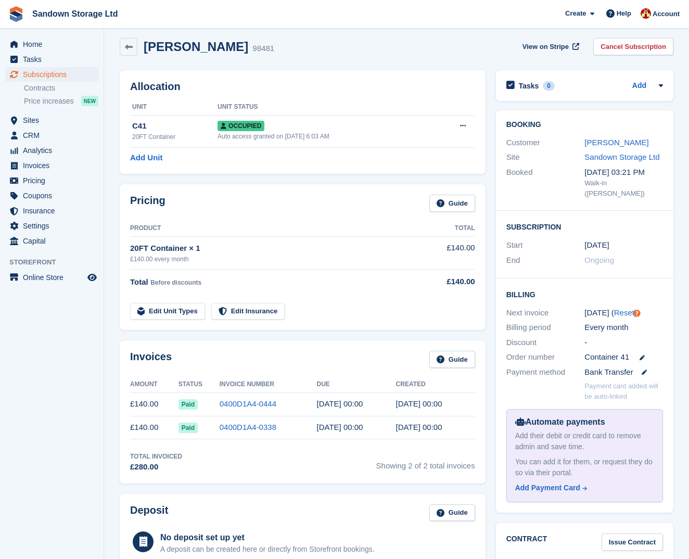
scroll to position [34, 0]
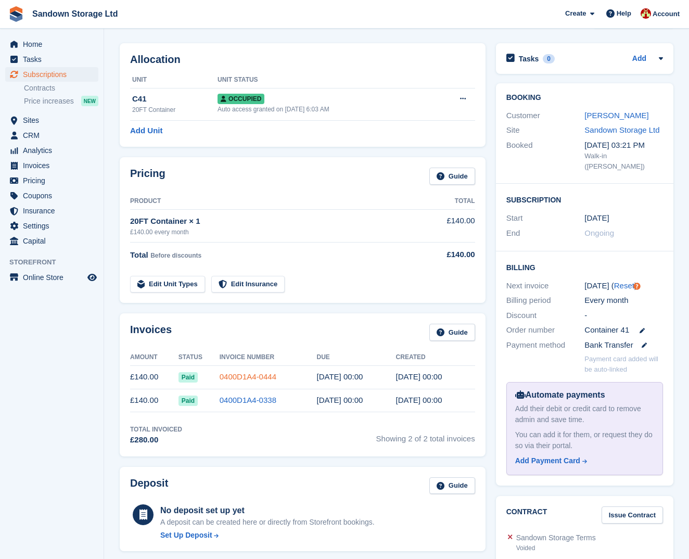
click at [243, 374] on link "0400D1A4-0444" at bounding box center [247, 376] width 57 height 9
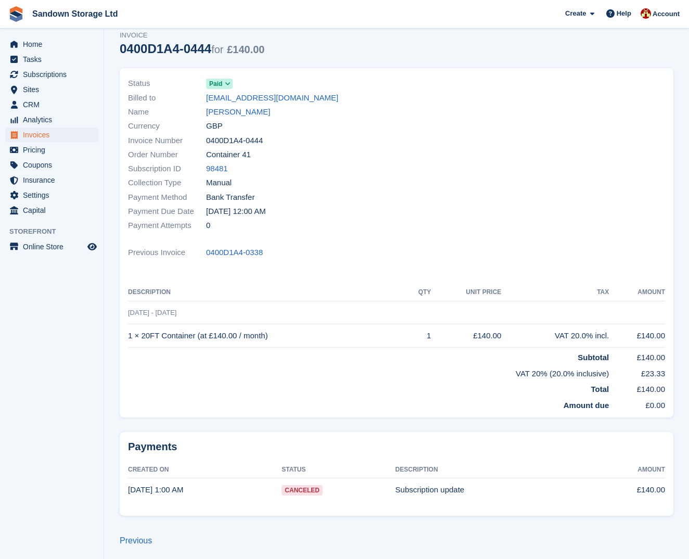
scroll to position [37, 0]
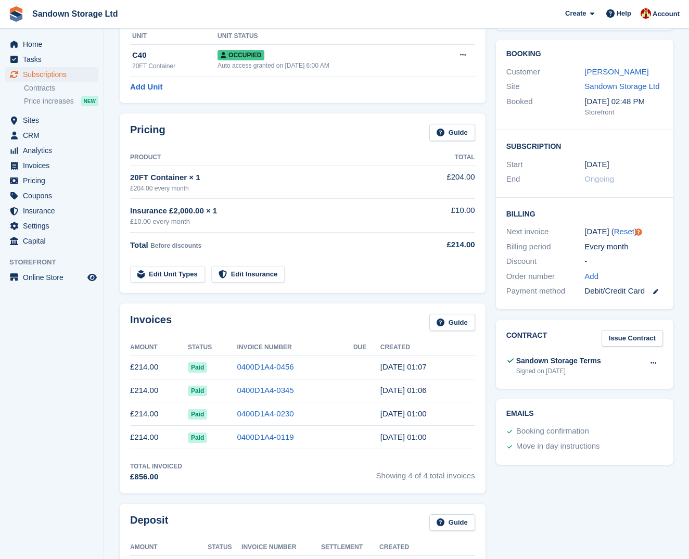
scroll to position [83, 0]
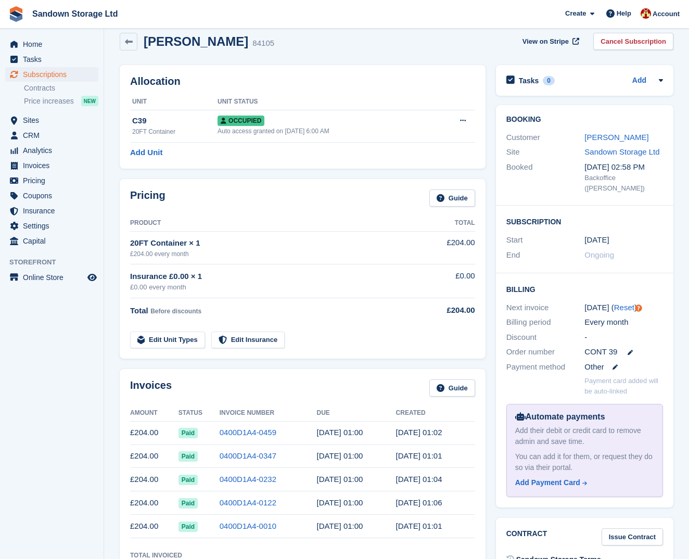
scroll to position [8, 0]
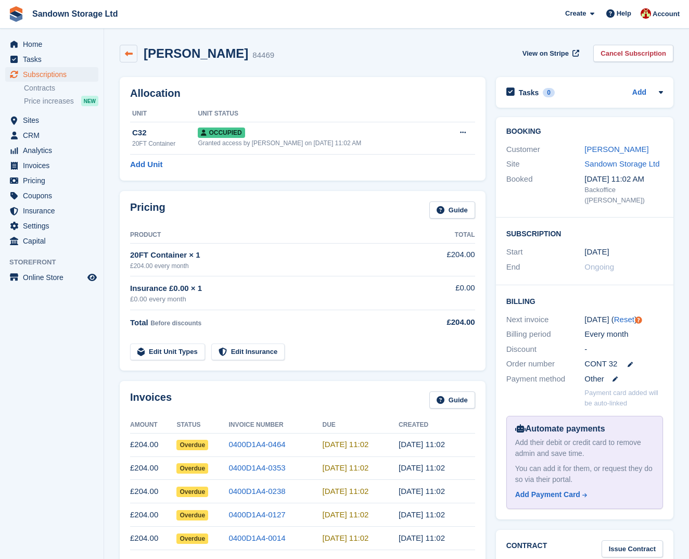
click at [125, 58] on link at bounding box center [129, 54] width 18 height 18
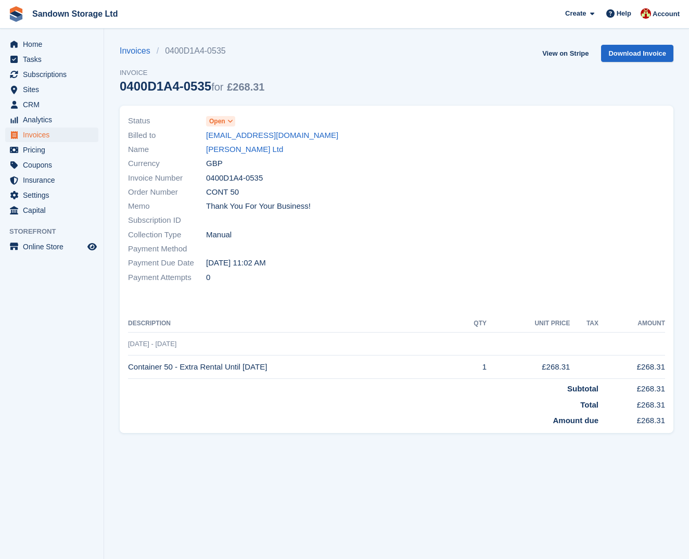
scroll to position [1, 0]
click at [58, 133] on span "Invoices" at bounding box center [54, 134] width 62 height 15
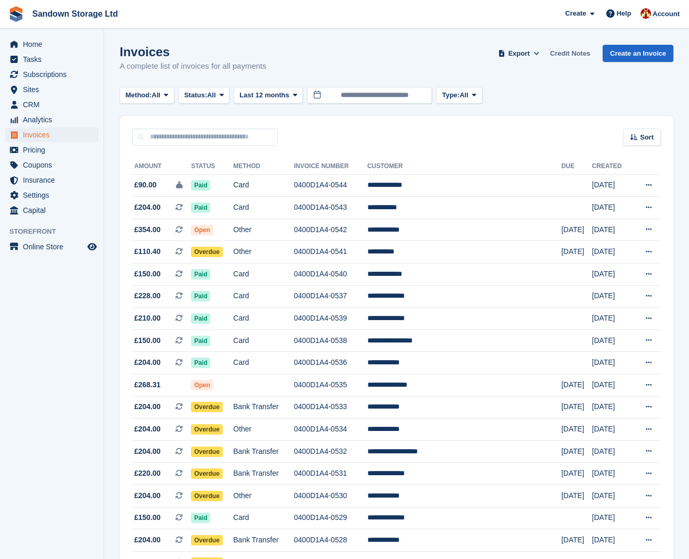
click at [557, 53] on link "Credit Notes" at bounding box center [570, 53] width 48 height 17
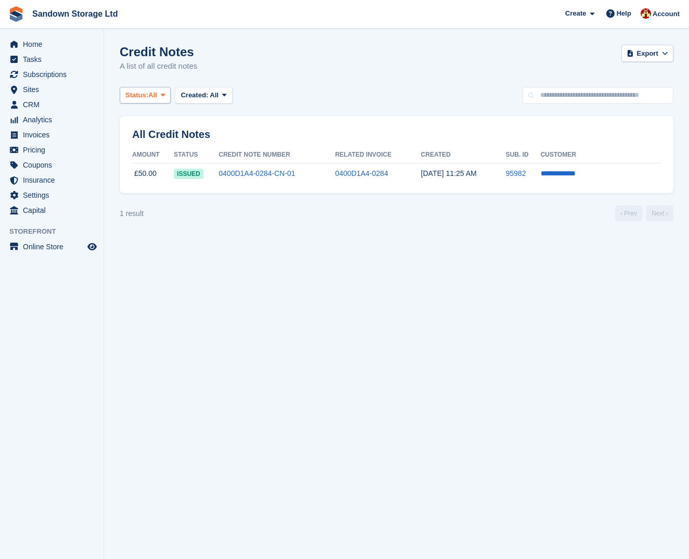
click at [165, 99] on span at bounding box center [163, 95] width 8 height 8
click at [197, 171] on span "issued" at bounding box center [189, 173] width 30 height 10
click at [665, 55] on icon at bounding box center [664, 53] width 6 height 7
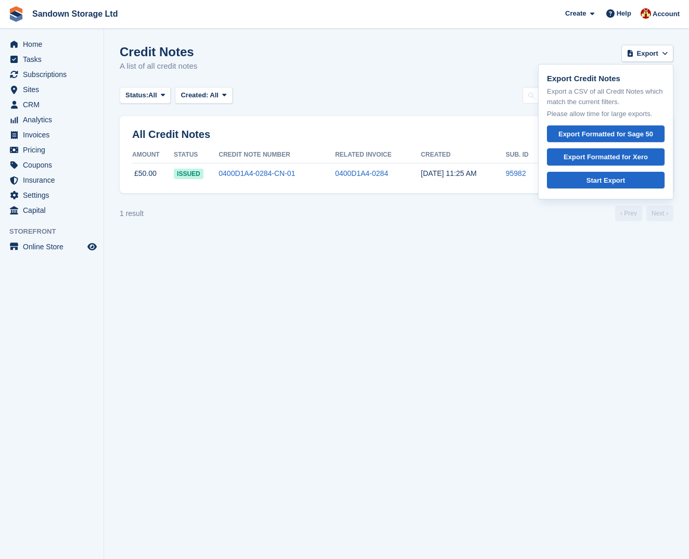
click at [507, 56] on div "Credit Notes A list of all credit notes Export Export Credit Notes Export a CSV…" at bounding box center [396, 65] width 553 height 40
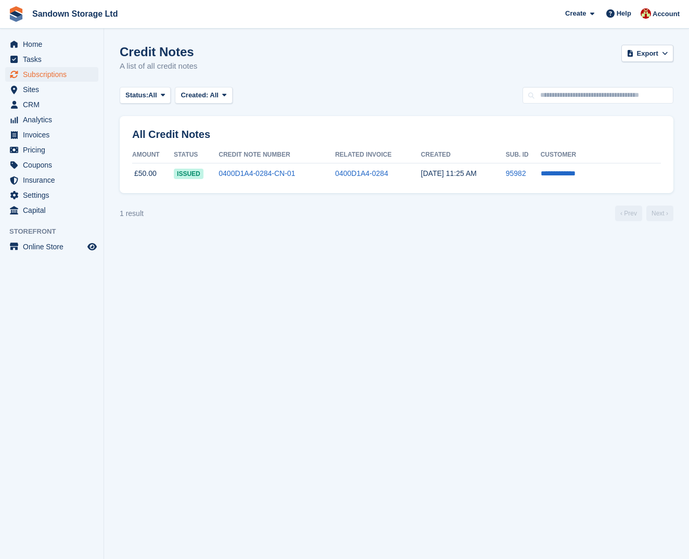
click at [56, 74] on span "Subscriptions" at bounding box center [54, 74] width 62 height 15
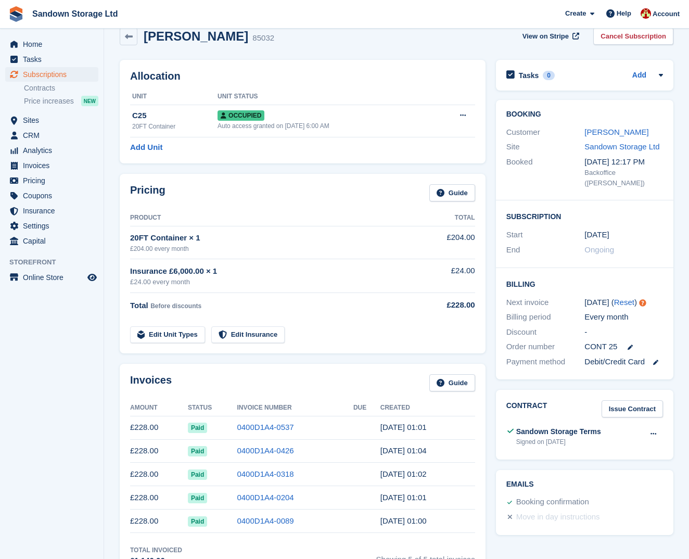
scroll to position [22, 0]
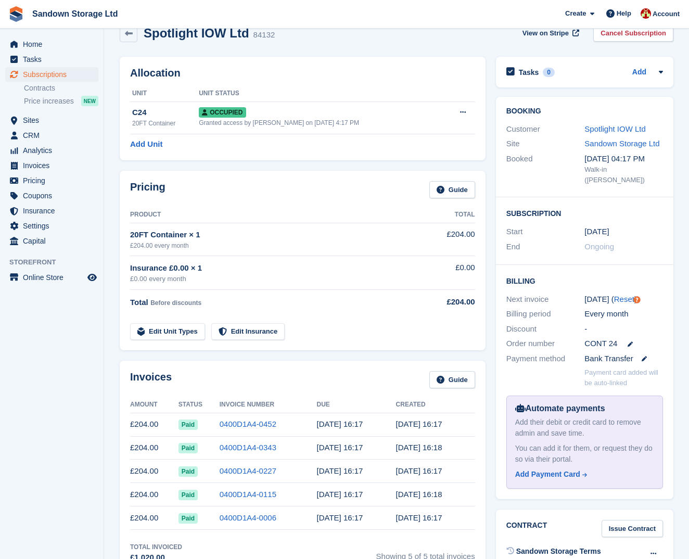
scroll to position [19, 0]
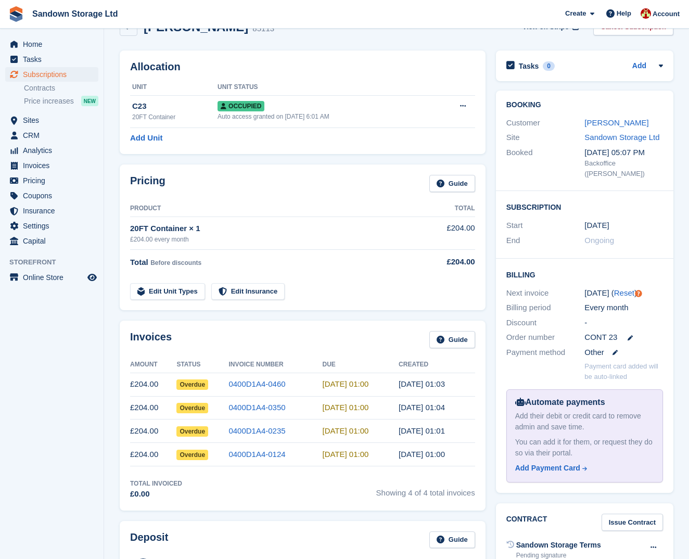
scroll to position [37, 0]
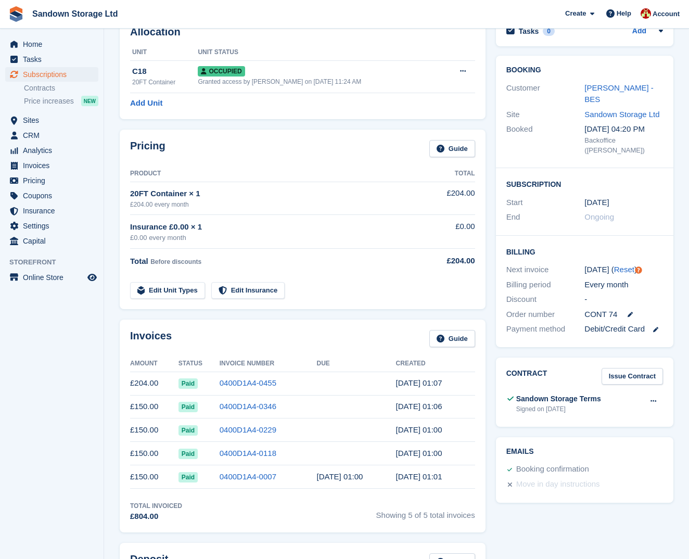
scroll to position [62, 0]
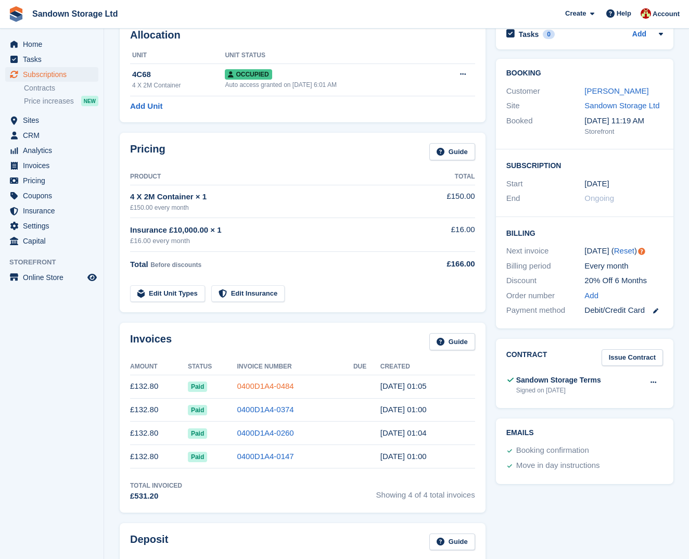
scroll to position [58, 0]
click at [283, 384] on link "0400D1A4-0484" at bounding box center [265, 386] width 57 height 9
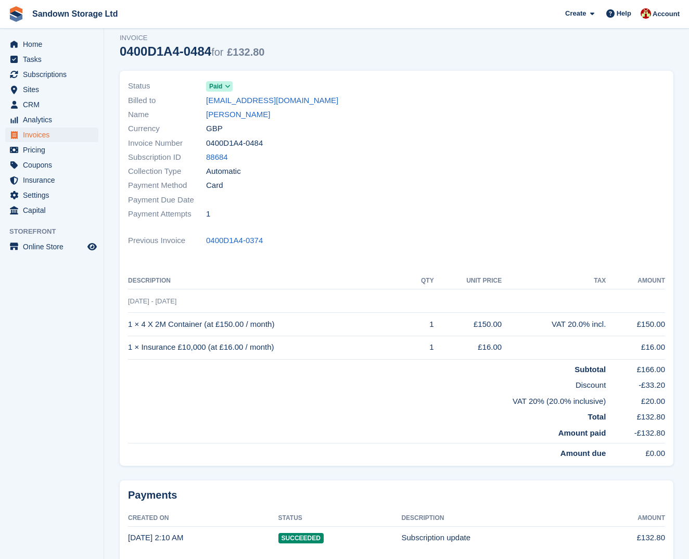
scroll to position [33, 0]
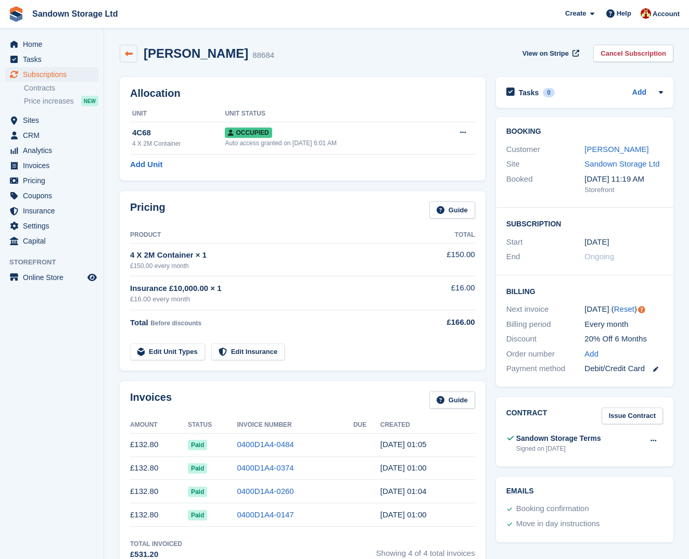
click at [132, 53] on icon at bounding box center [129, 54] width 8 height 8
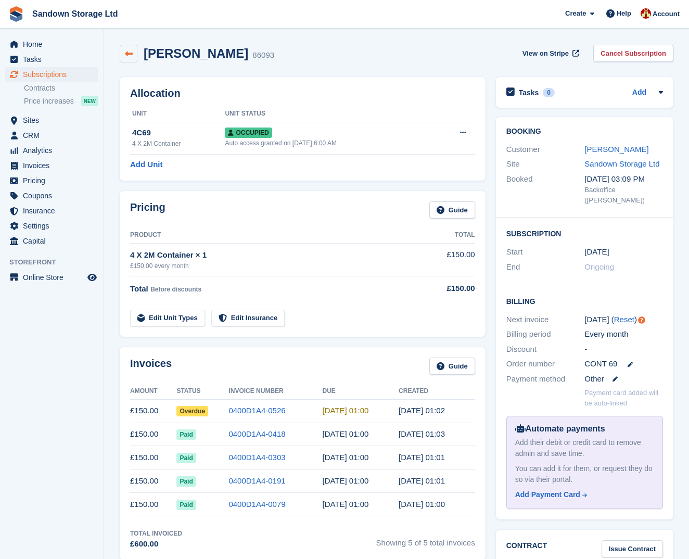
click at [128, 55] on icon at bounding box center [129, 54] width 8 height 8
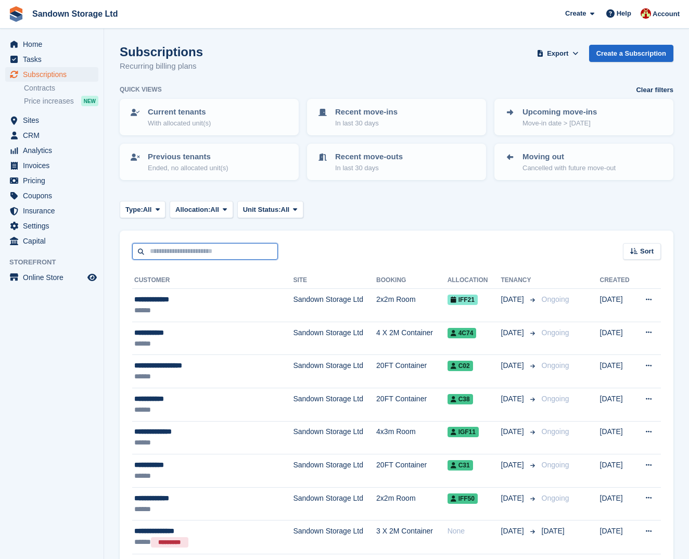
click at [185, 249] on input "text" at bounding box center [205, 251] width 146 height 17
type input "****"
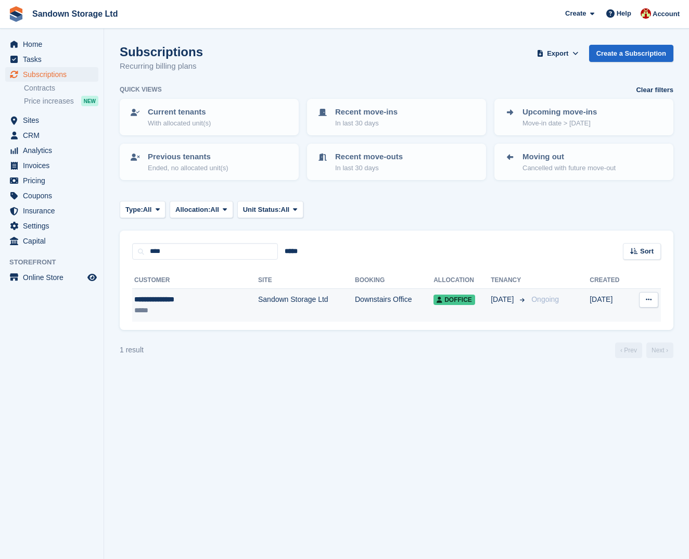
click at [258, 305] on td "Sandown Storage Ltd" at bounding box center [306, 305] width 97 height 33
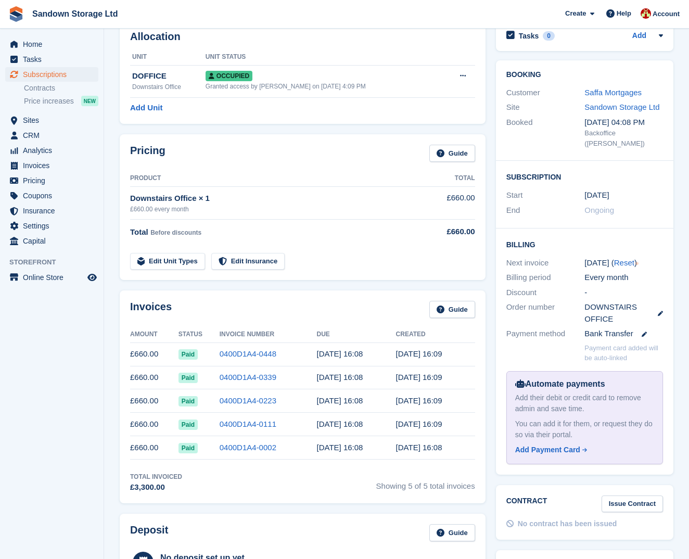
scroll to position [63, 0]
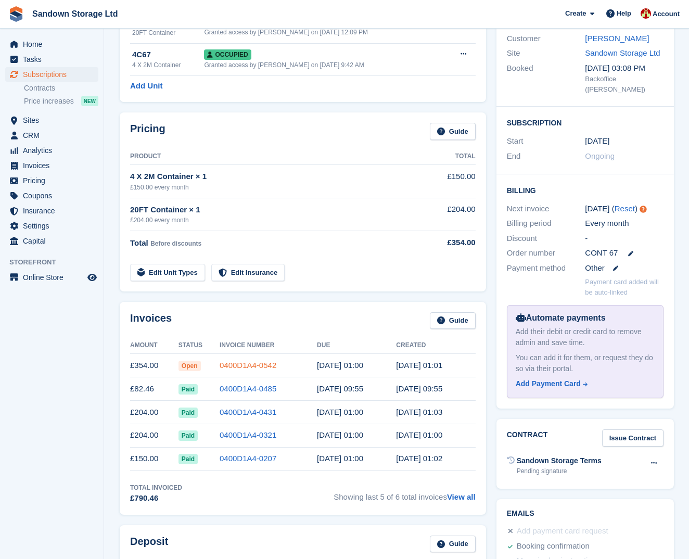
scroll to position [106, 0]
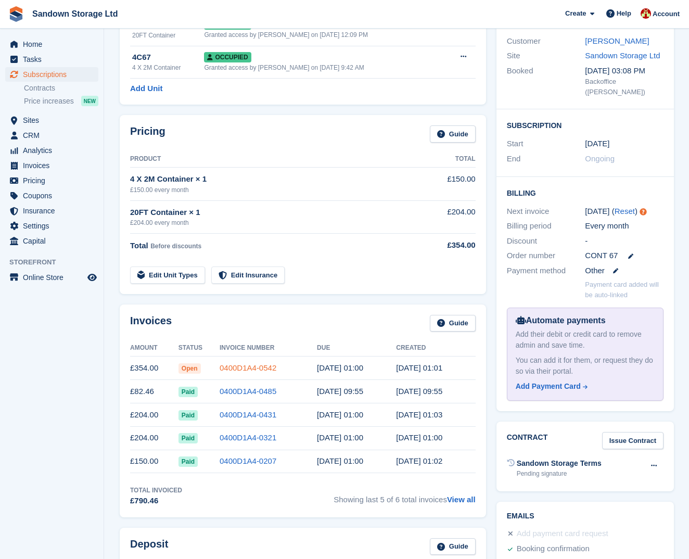
click at [245, 367] on link "0400D1A4-0542" at bounding box center [247, 367] width 57 height 9
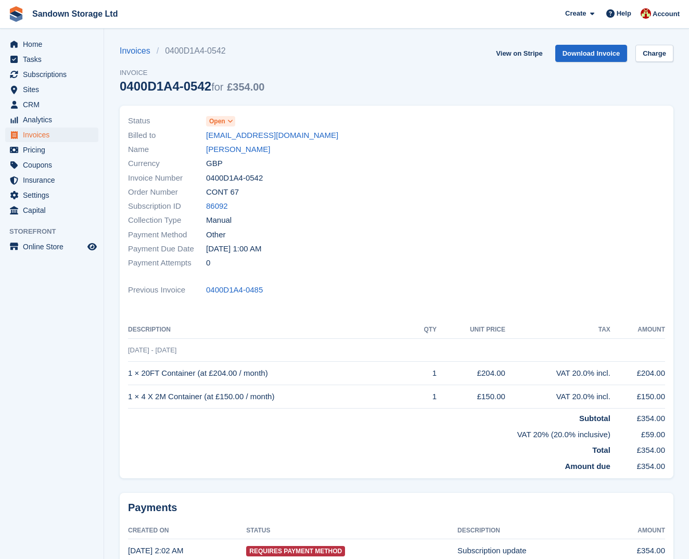
scroll to position [105, 0]
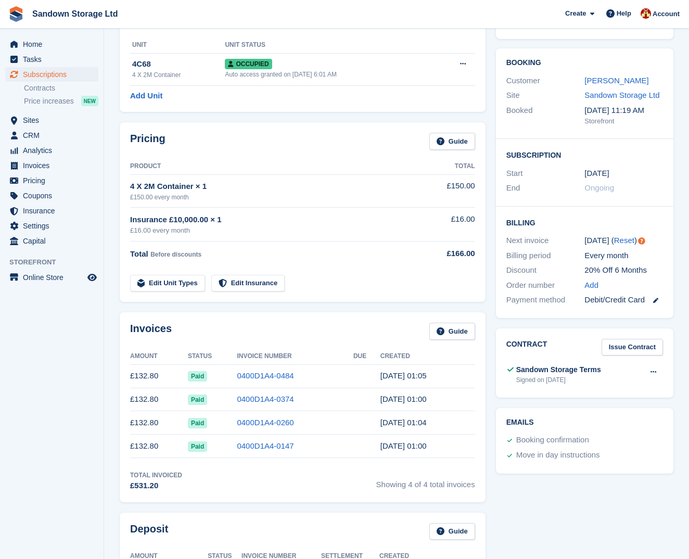
scroll to position [66, 0]
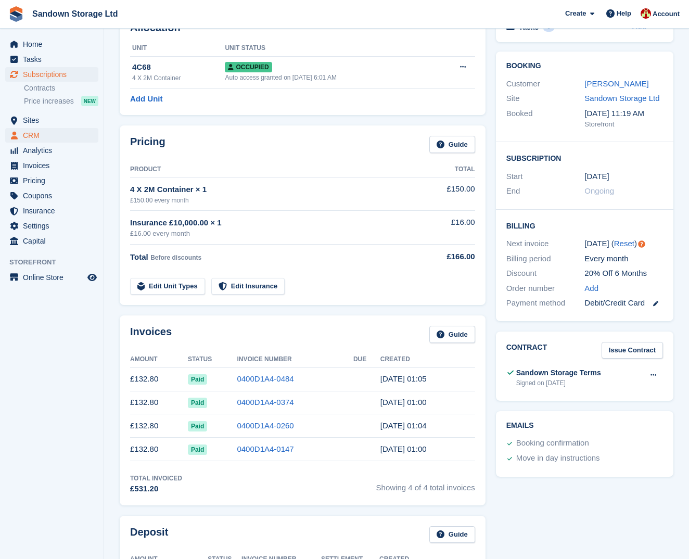
click at [76, 135] on span "CRM" at bounding box center [54, 135] width 62 height 15
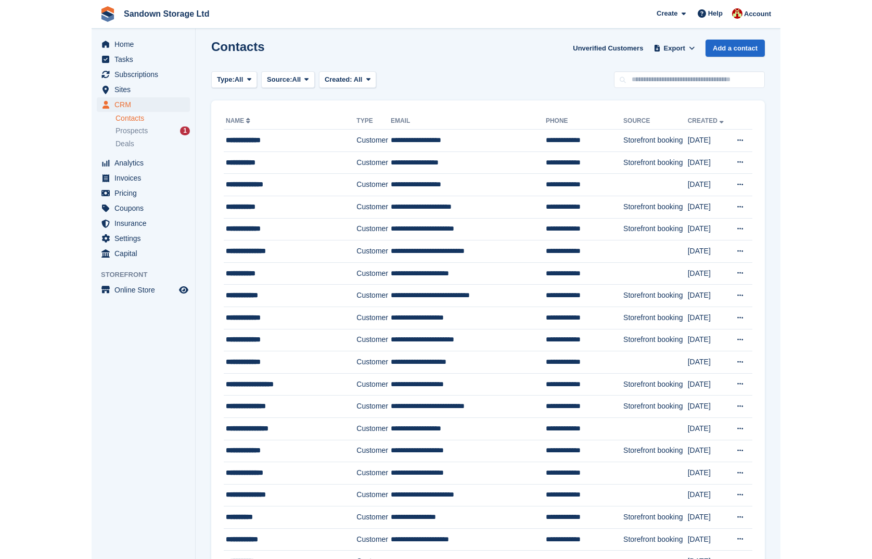
scroll to position [4, 0]
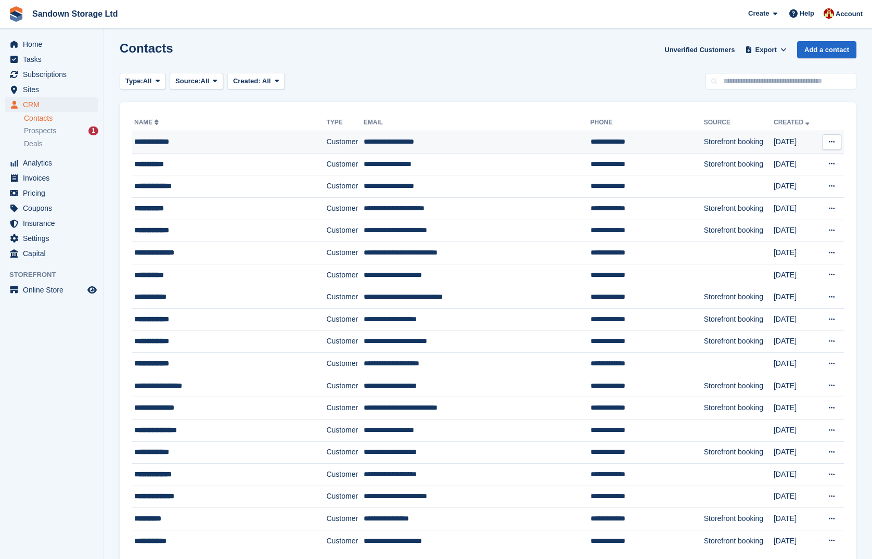
click at [688, 140] on icon at bounding box center [831, 141] width 6 height 7
click at [688, 116] on th at bounding box center [830, 122] width 25 height 17
